Goal: Information Seeking & Learning: Compare options

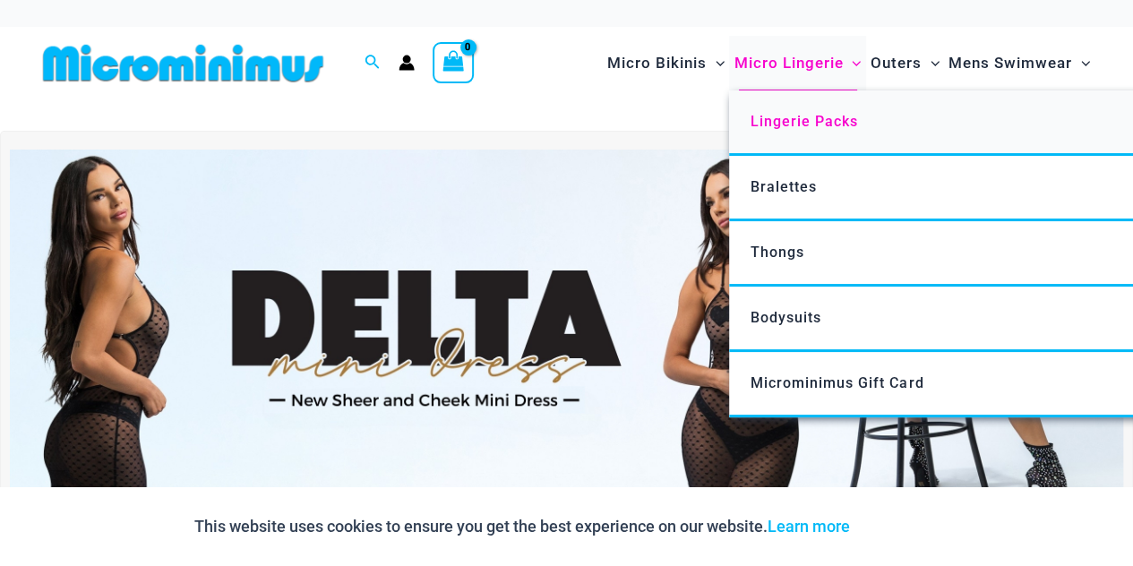
click at [792, 116] on span "Lingerie Packs" at bounding box center [804, 121] width 107 height 17
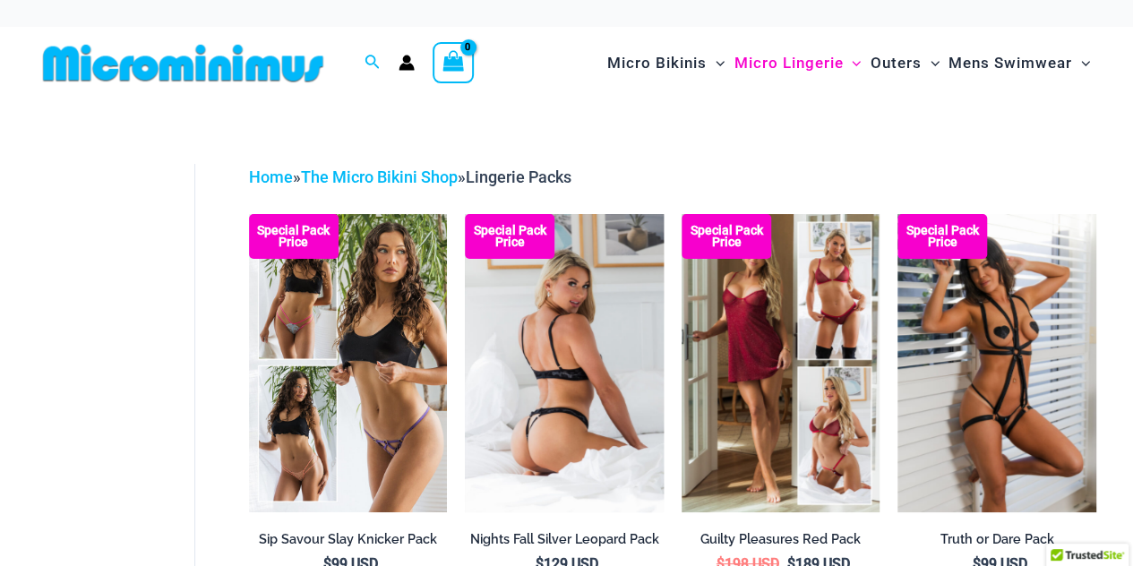
click at [541, 308] on img at bounding box center [564, 362] width 199 height 297
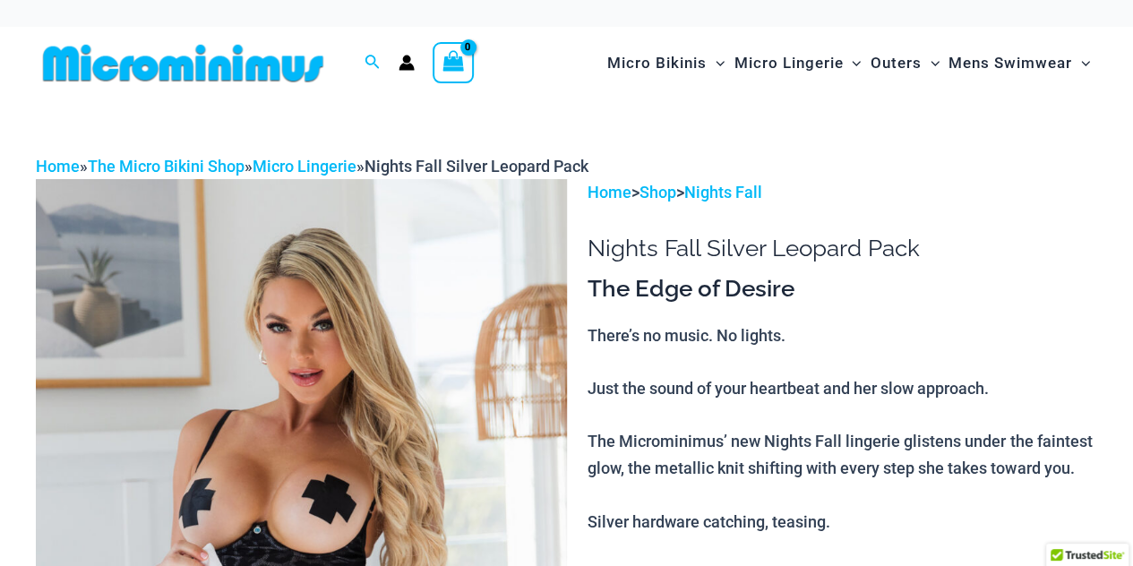
drag, startPoint x: 317, startPoint y: 354, endPoint x: 323, endPoint y: 416, distance: 63.0
click at [317, 354] on img at bounding box center [301, 577] width 531 height 796
click at [323, 416] on img at bounding box center [301, 577] width 531 height 796
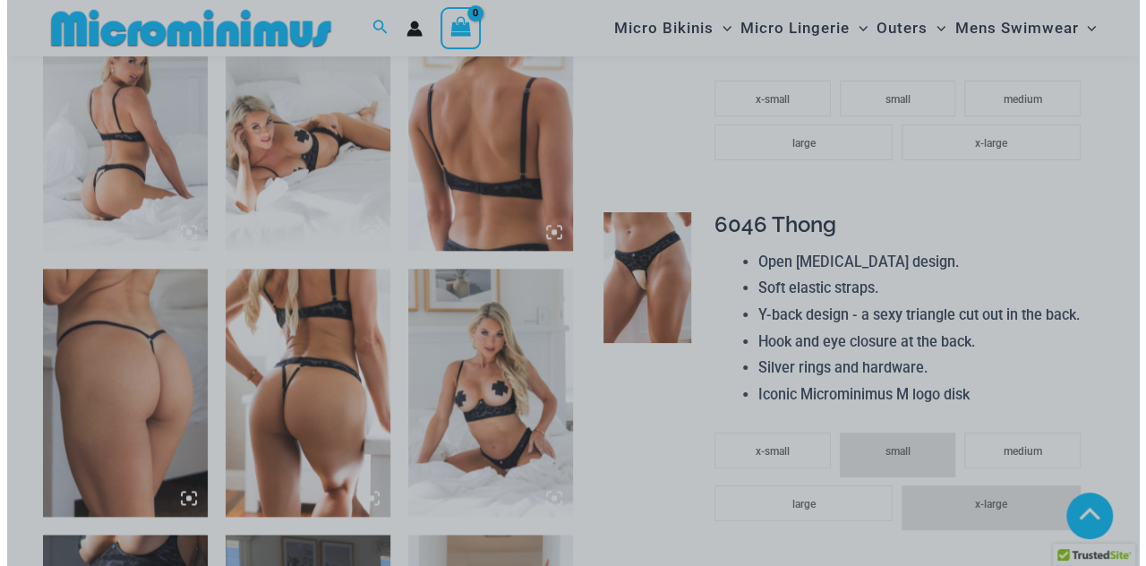
scroll to position [984, 0]
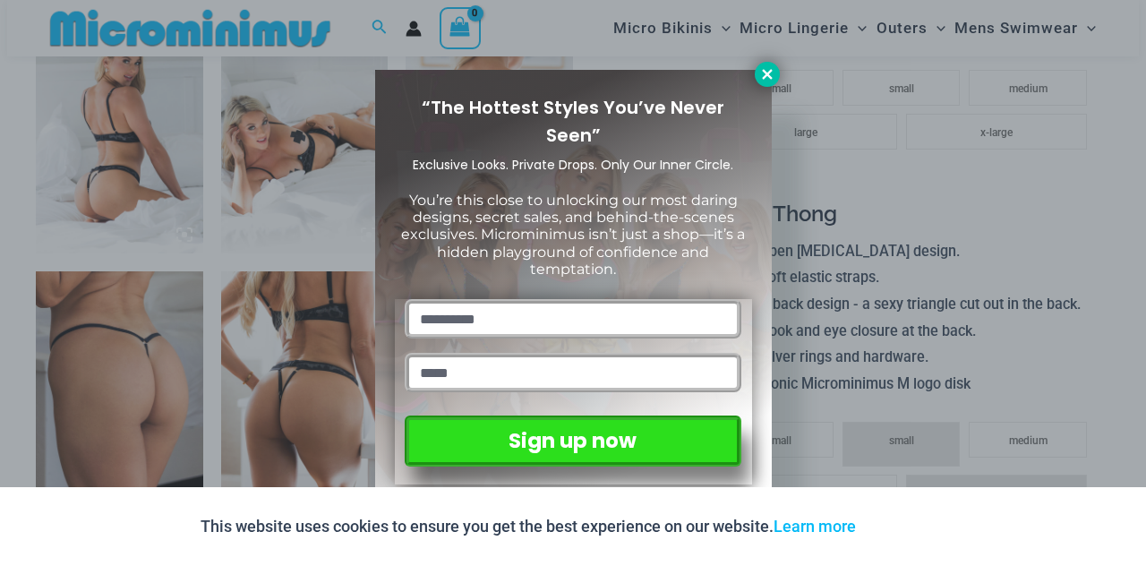
click at [766, 75] on icon at bounding box center [767, 74] width 10 height 10
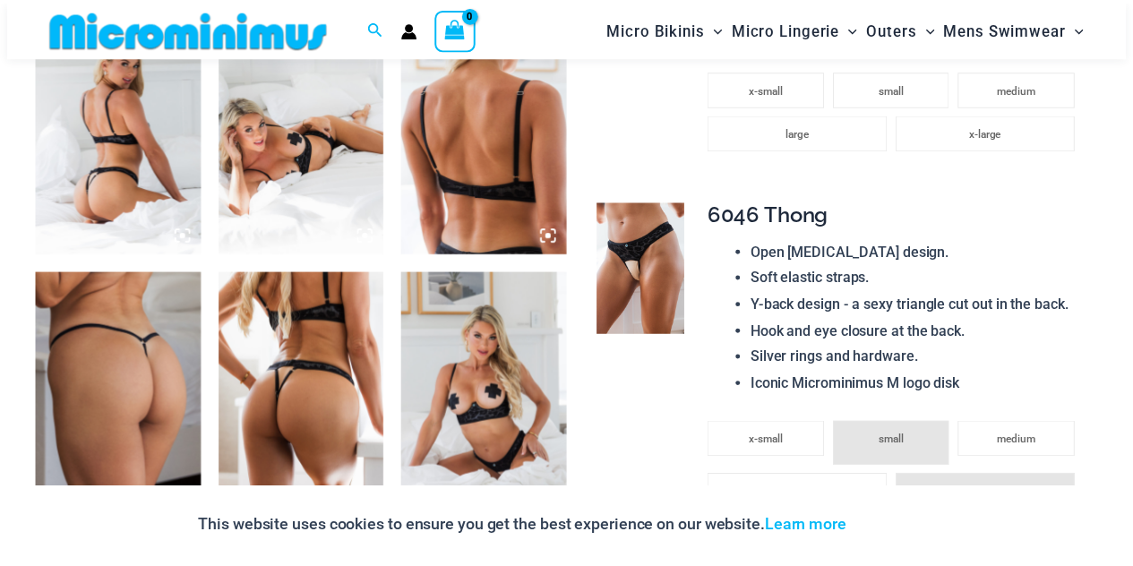
scroll to position [974, 0]
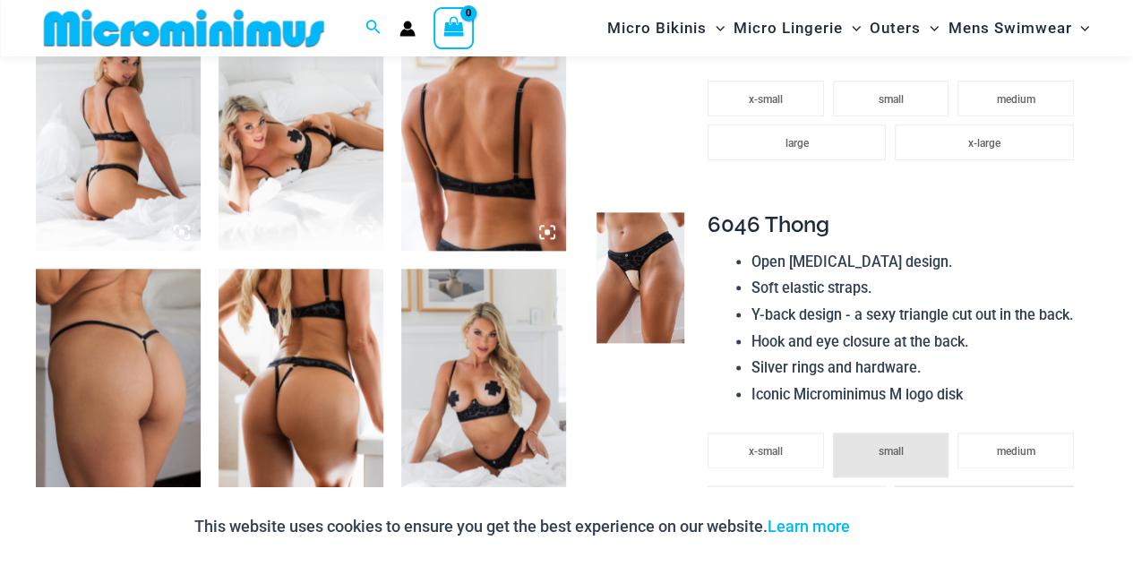
click at [471, 368] on img at bounding box center [483, 392] width 165 height 247
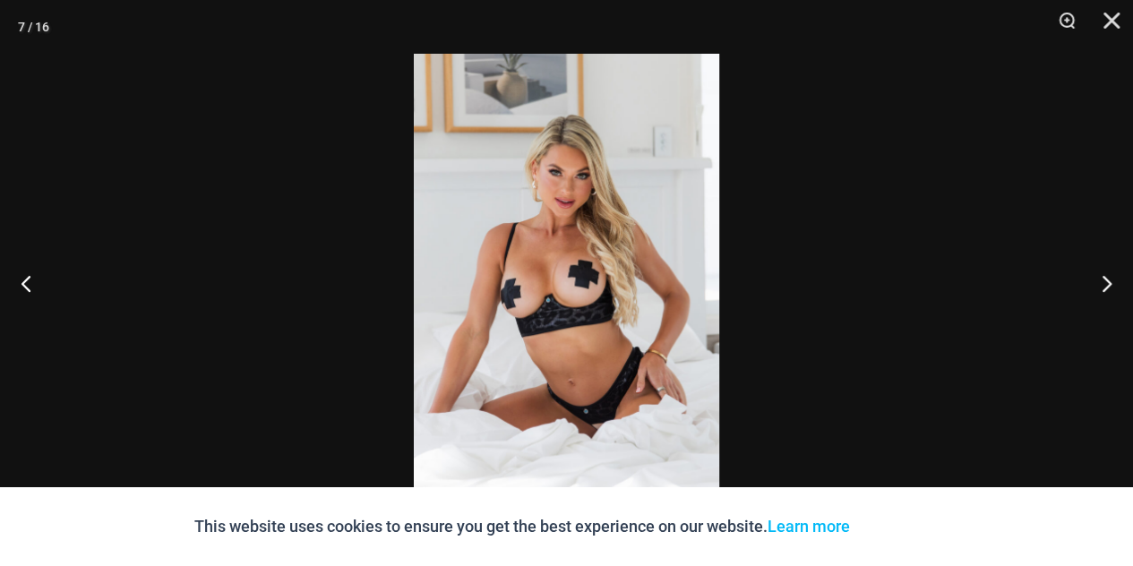
click at [560, 271] on img at bounding box center [566, 283] width 305 height 459
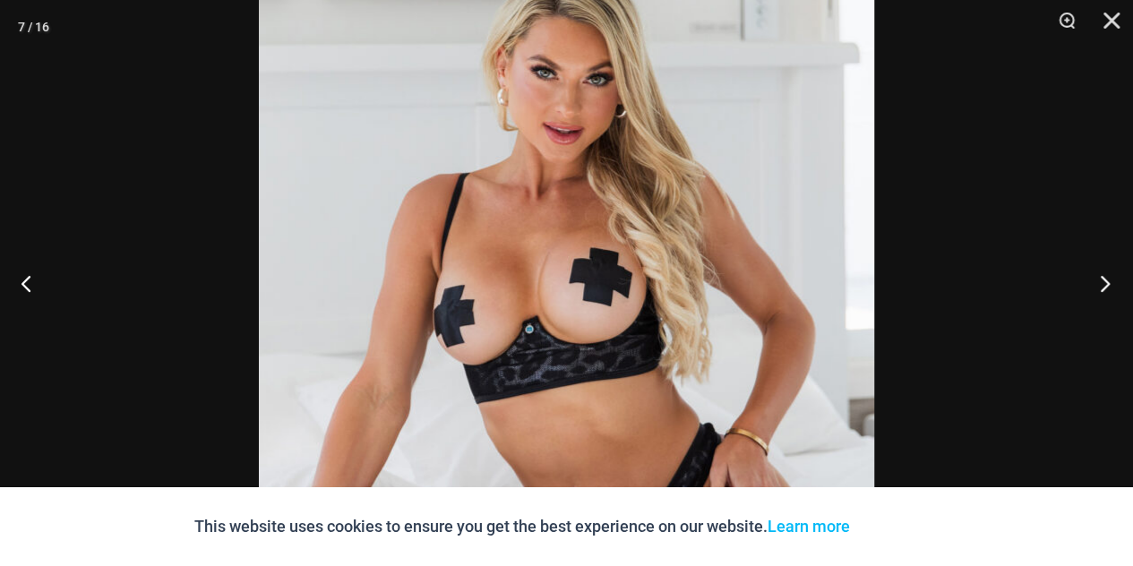
click at [1098, 289] on button "Next" at bounding box center [1099, 283] width 67 height 90
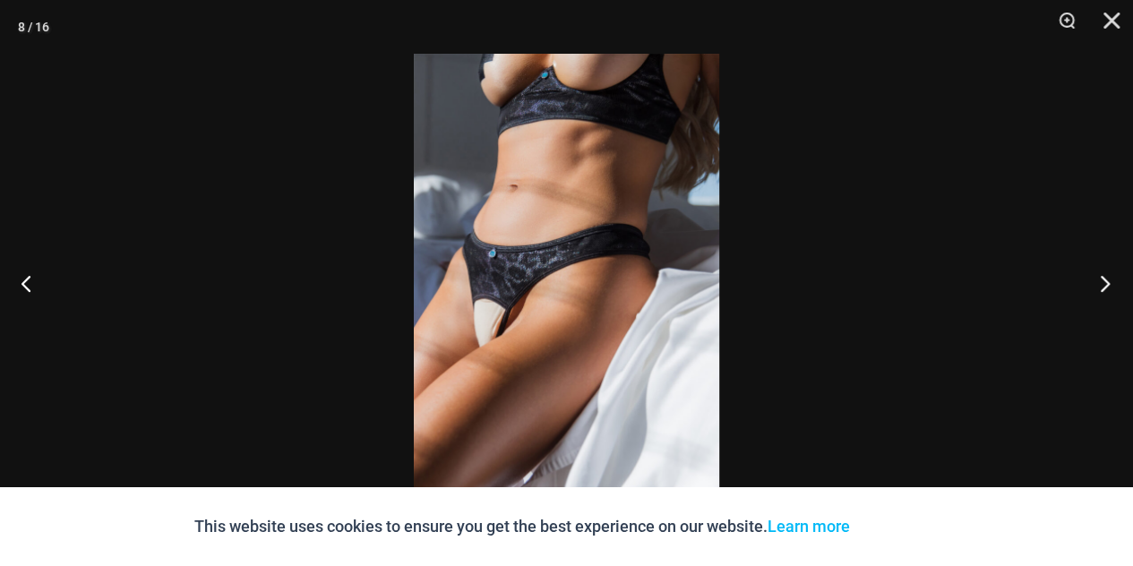
click at [1098, 289] on button "Next" at bounding box center [1099, 283] width 67 height 90
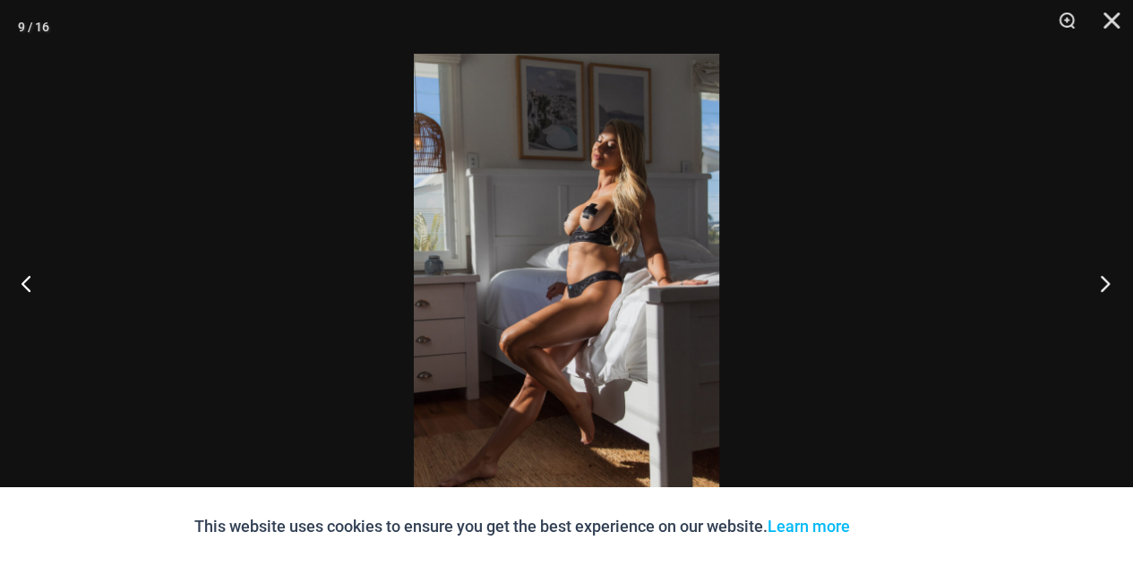
click at [1098, 289] on button "Next" at bounding box center [1099, 283] width 67 height 90
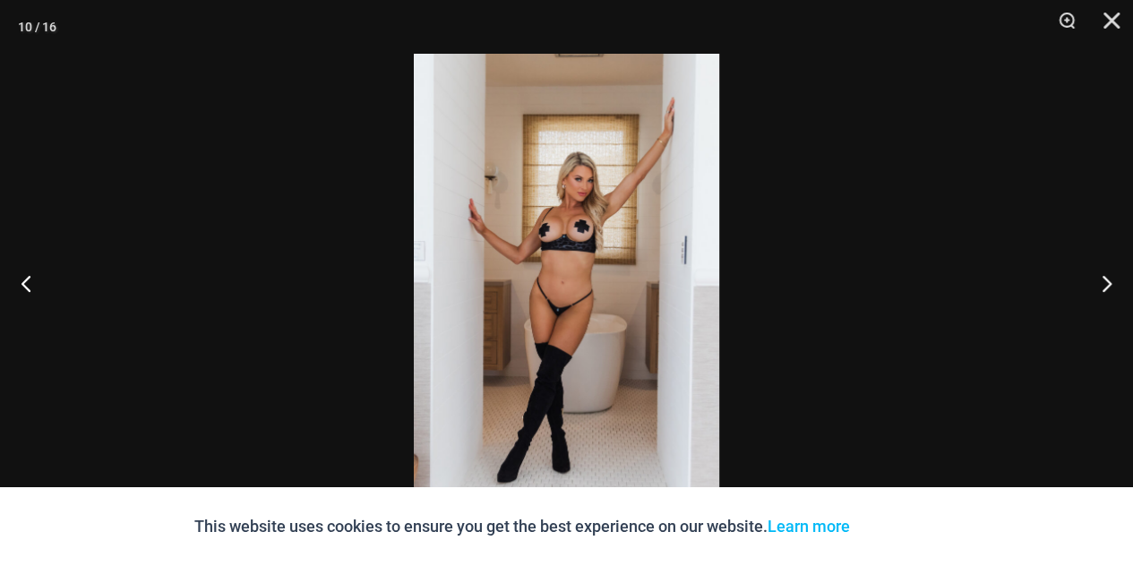
click at [591, 227] on img at bounding box center [566, 283] width 305 height 459
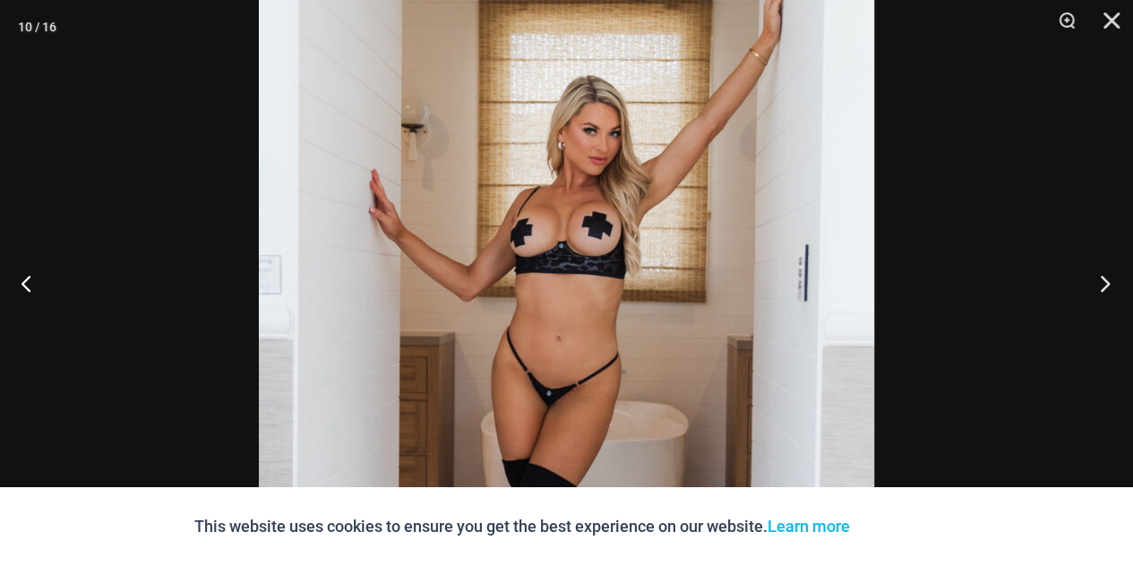
click at [1109, 279] on button "Next" at bounding box center [1099, 283] width 67 height 90
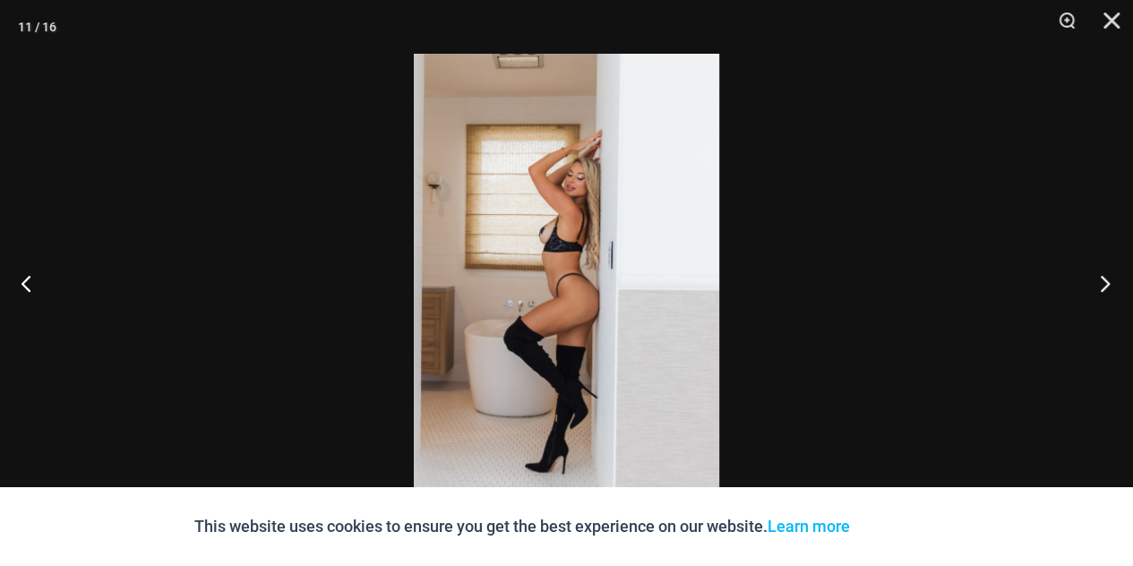
click at [1109, 279] on button "Next" at bounding box center [1099, 283] width 67 height 90
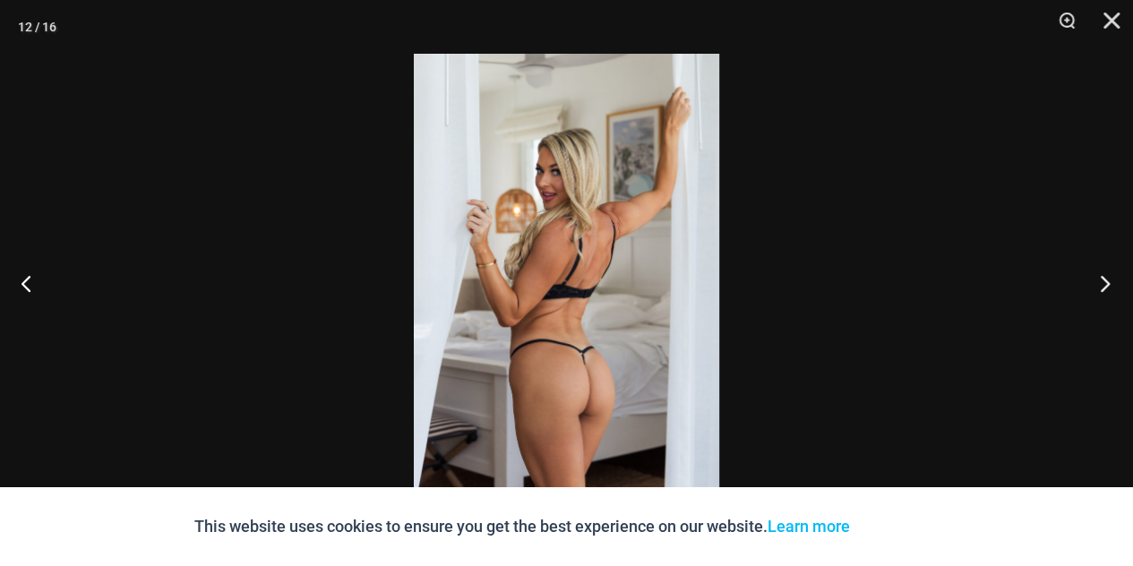
click at [1109, 279] on button "Next" at bounding box center [1099, 283] width 67 height 90
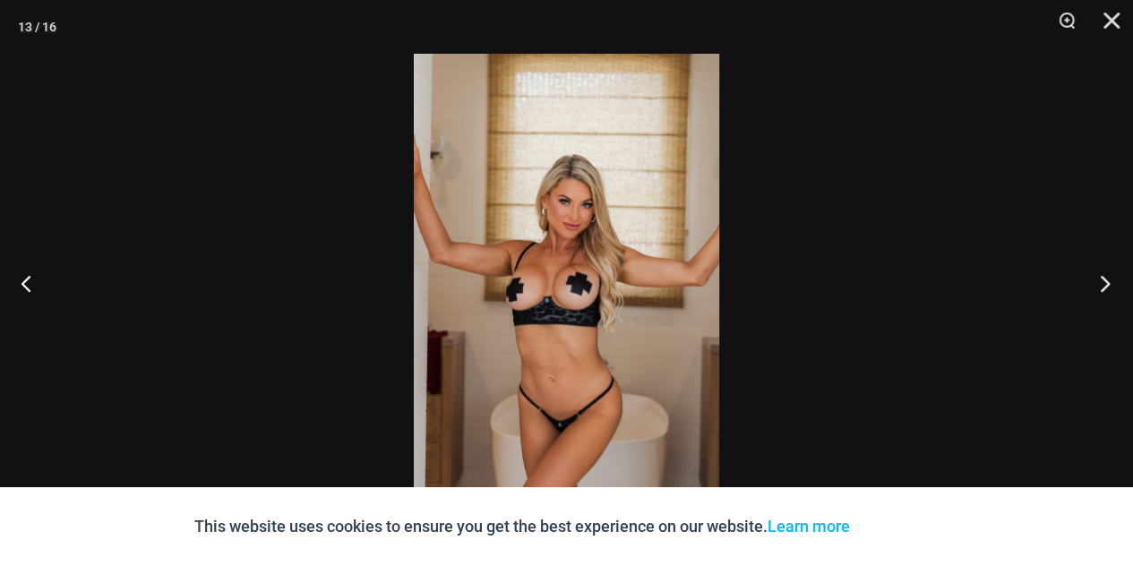
click at [1109, 279] on button "Next" at bounding box center [1099, 283] width 67 height 90
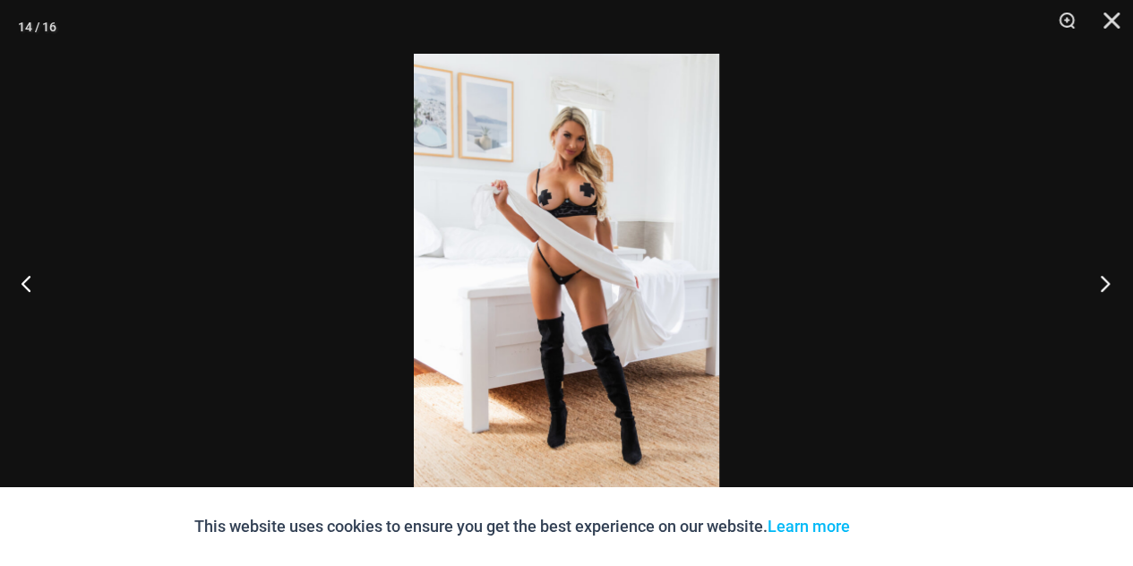
click at [1109, 279] on button "Next" at bounding box center [1099, 283] width 67 height 90
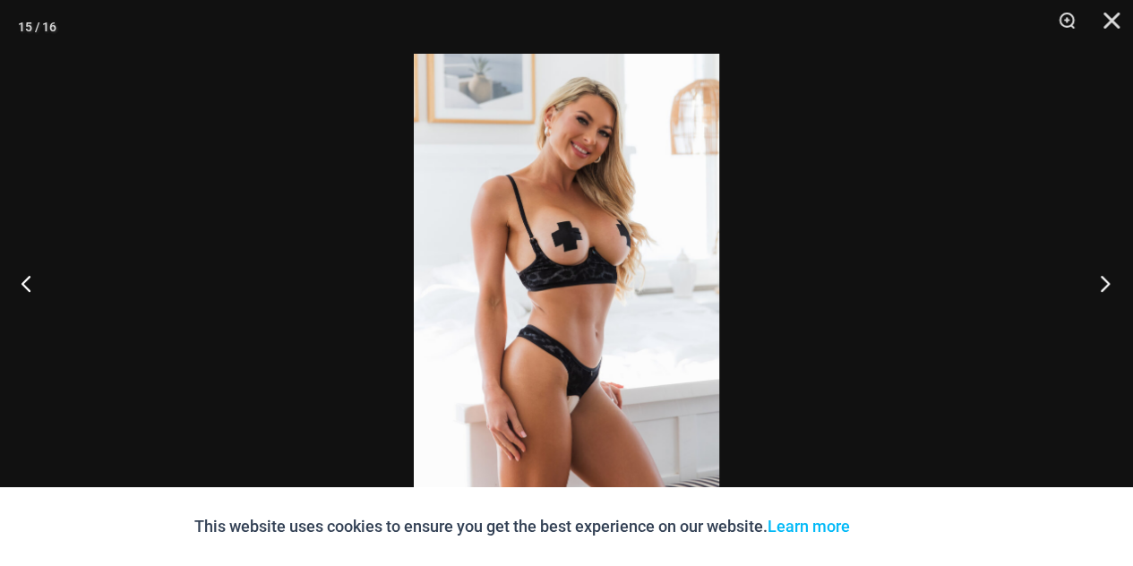
click at [1109, 279] on button "Next" at bounding box center [1099, 283] width 67 height 90
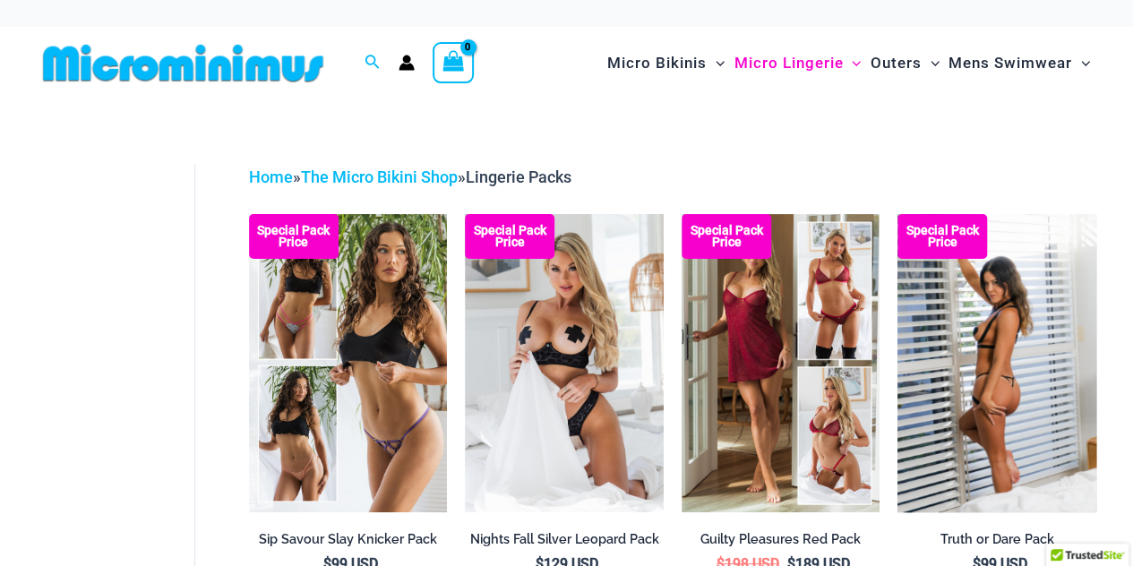
click at [998, 322] on img at bounding box center [996, 362] width 199 height 297
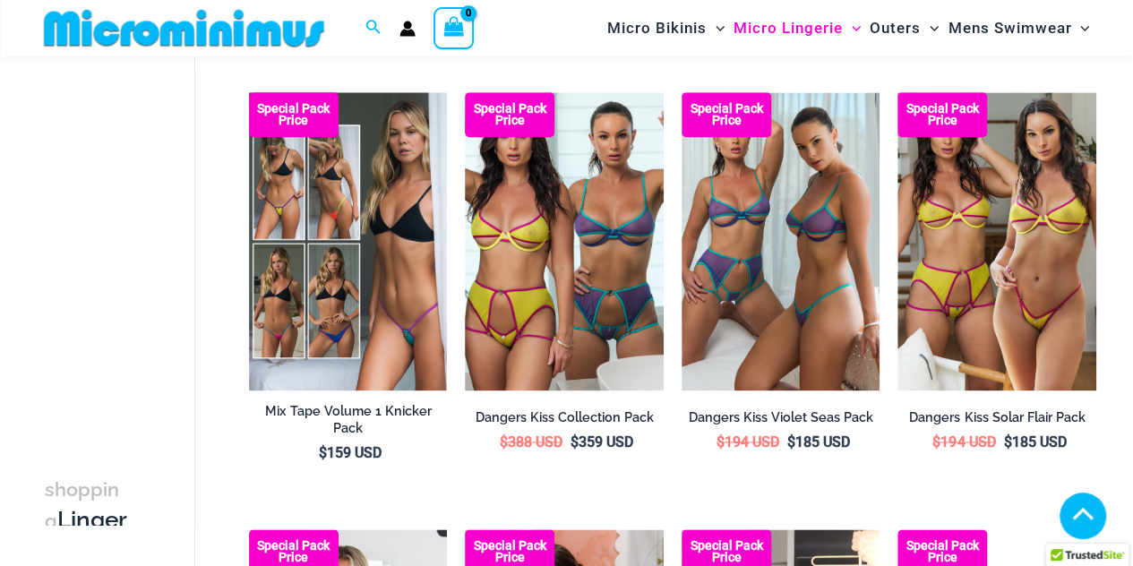
scroll to position [974, 0]
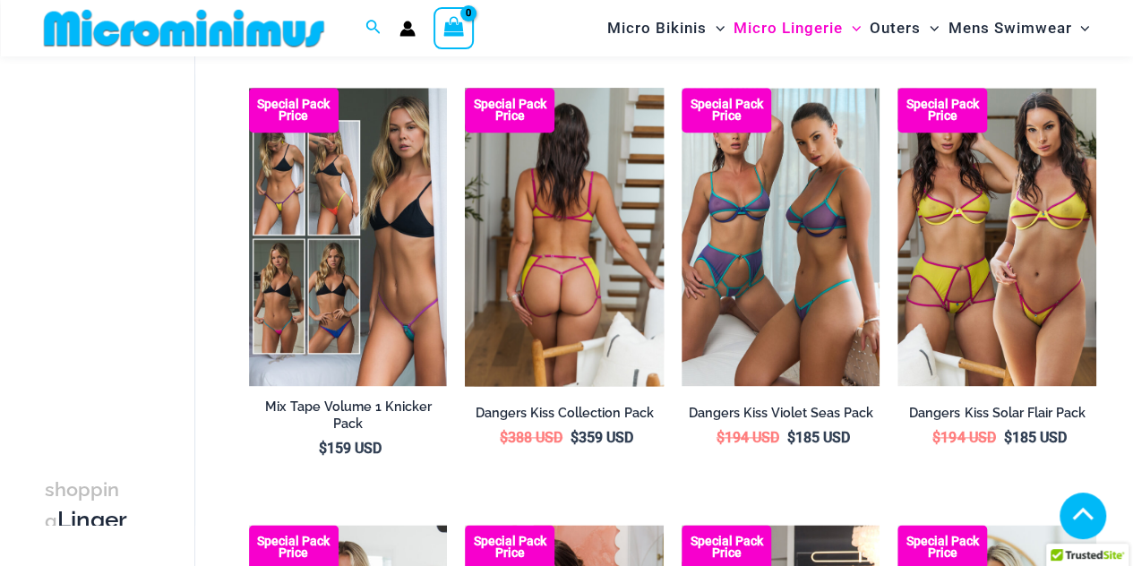
click at [609, 311] on img at bounding box center [564, 236] width 199 height 297
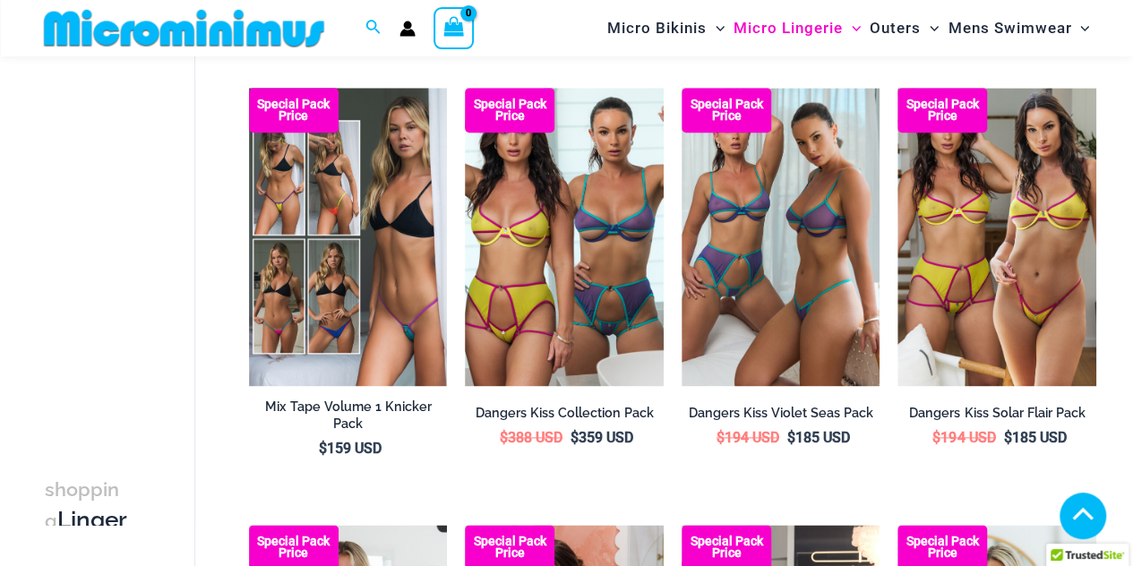
scroll to position [1469, 0]
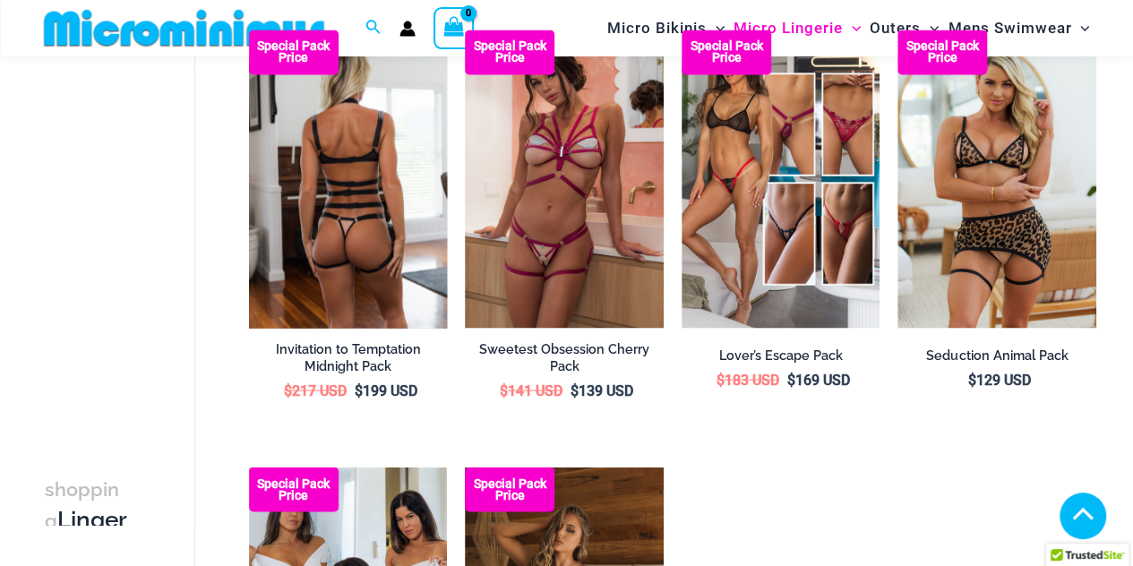
click at [374, 172] on img at bounding box center [348, 178] width 199 height 297
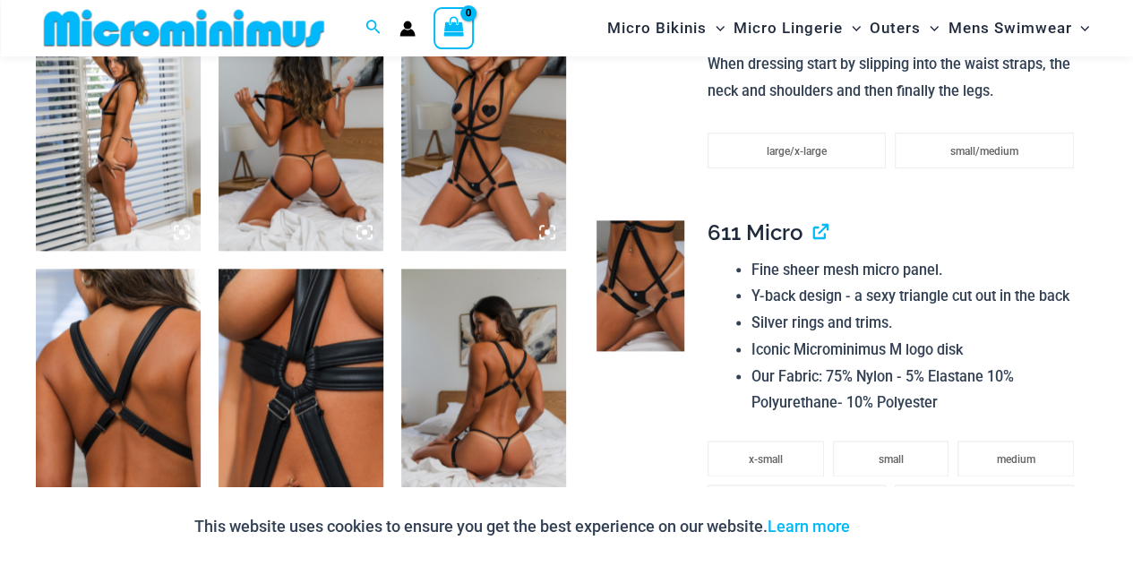
scroll to position [1469, 0]
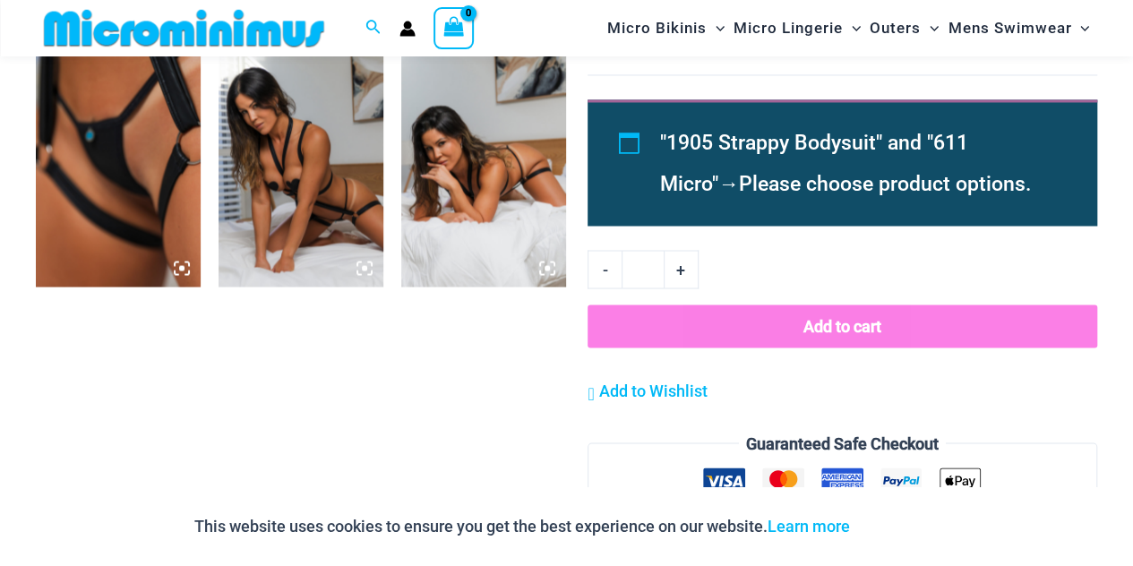
click at [278, 189] on img at bounding box center [301, 162] width 165 height 247
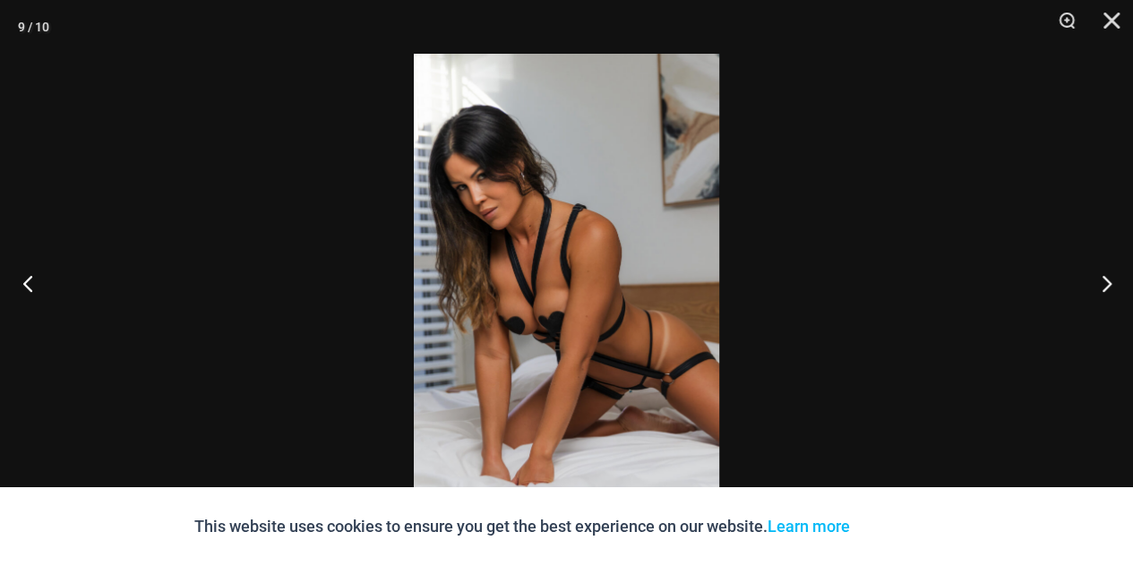
click at [31, 283] on button "Previous" at bounding box center [33, 283] width 67 height 90
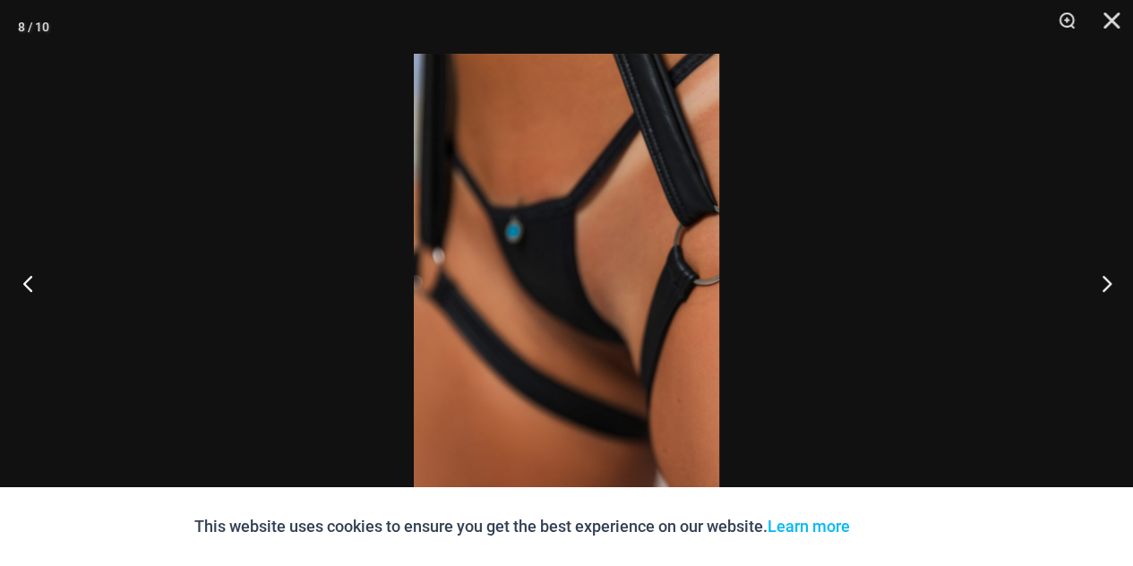
click at [31, 283] on button "Previous" at bounding box center [33, 283] width 67 height 90
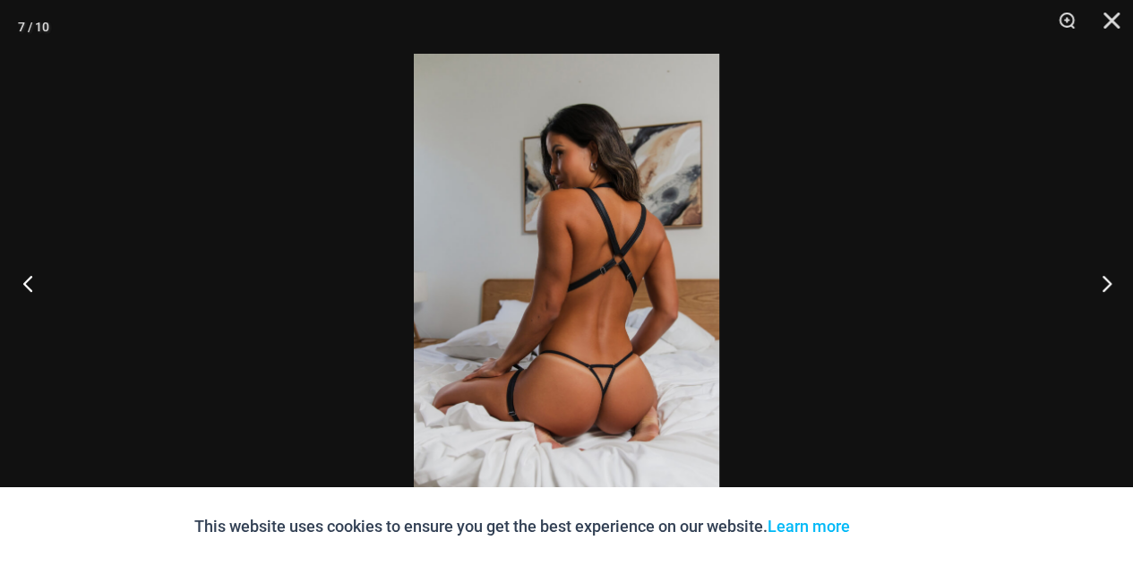
click at [31, 283] on button "Previous" at bounding box center [33, 283] width 67 height 90
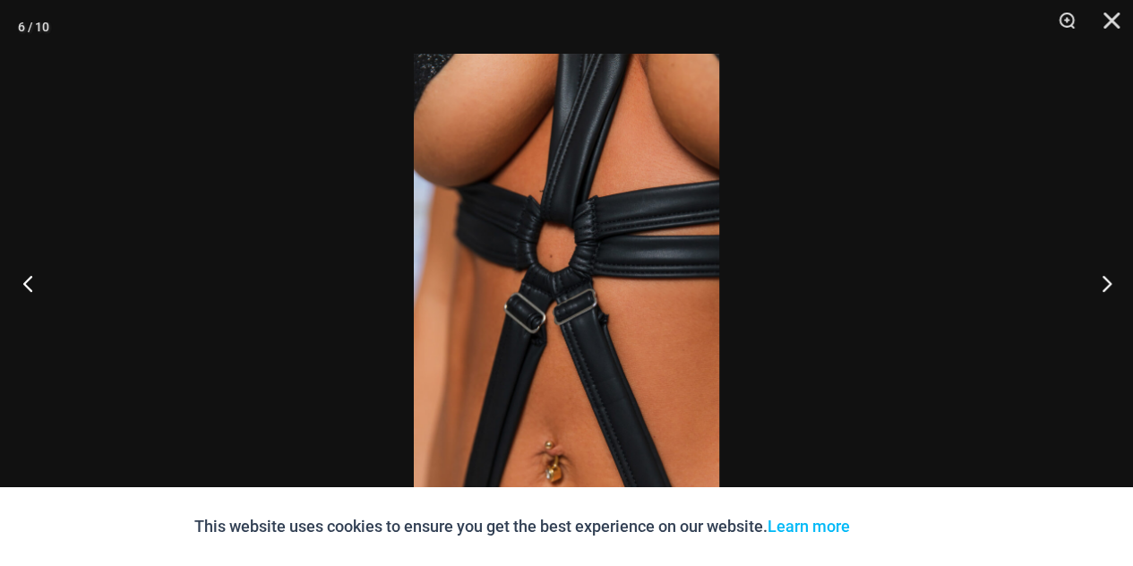
click at [31, 283] on button "Previous" at bounding box center [33, 283] width 67 height 90
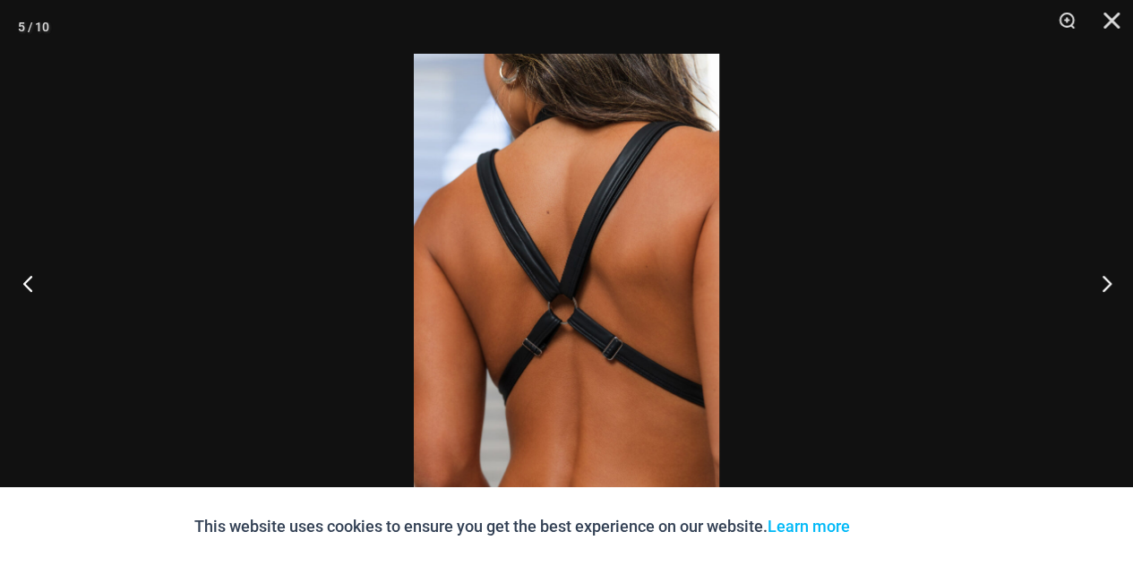
click at [31, 283] on button "Previous" at bounding box center [33, 283] width 67 height 90
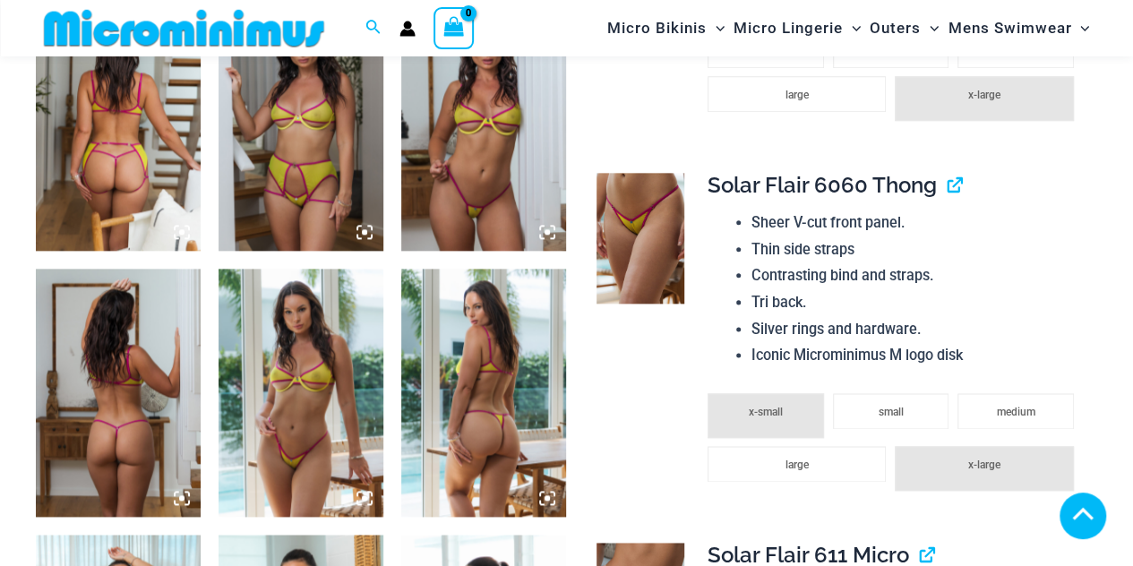
click at [364, 233] on icon at bounding box center [364, 231] width 5 height 5
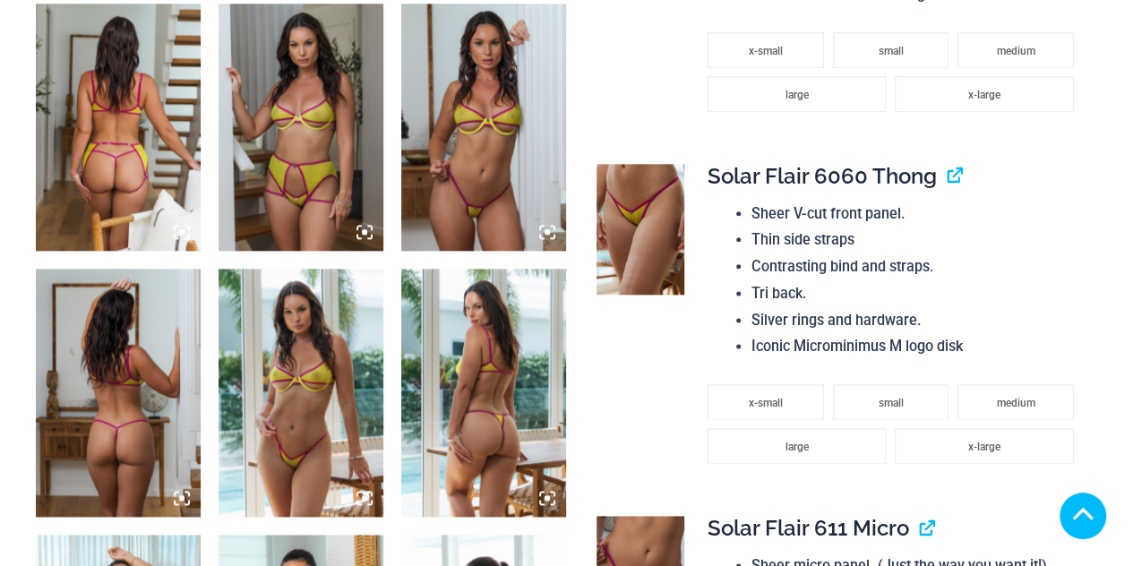
click at [308, 144] on img at bounding box center [301, 127] width 165 height 247
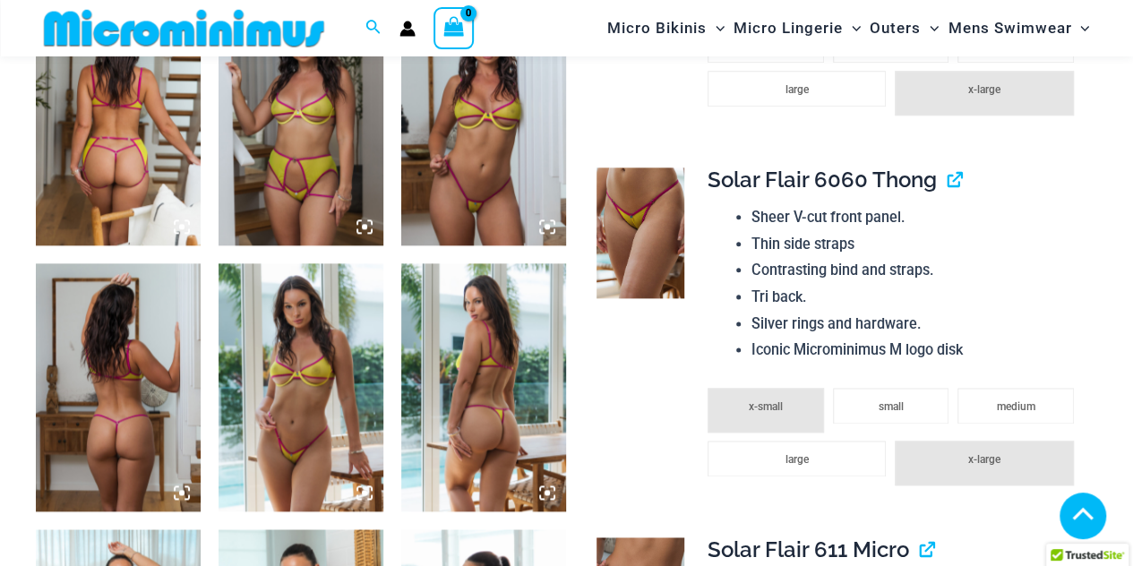
drag, startPoint x: 307, startPoint y: 170, endPoint x: 351, endPoint y: 229, distance: 73.6
click at [307, 170] on img at bounding box center [301, 121] width 165 height 247
click at [362, 229] on icon at bounding box center [364, 226] width 5 height 5
drag, startPoint x: 362, startPoint y: 243, endPoint x: 1006, endPoint y: 307, distance: 647.2
click at [364, 229] on icon at bounding box center [364, 226] width 5 height 5
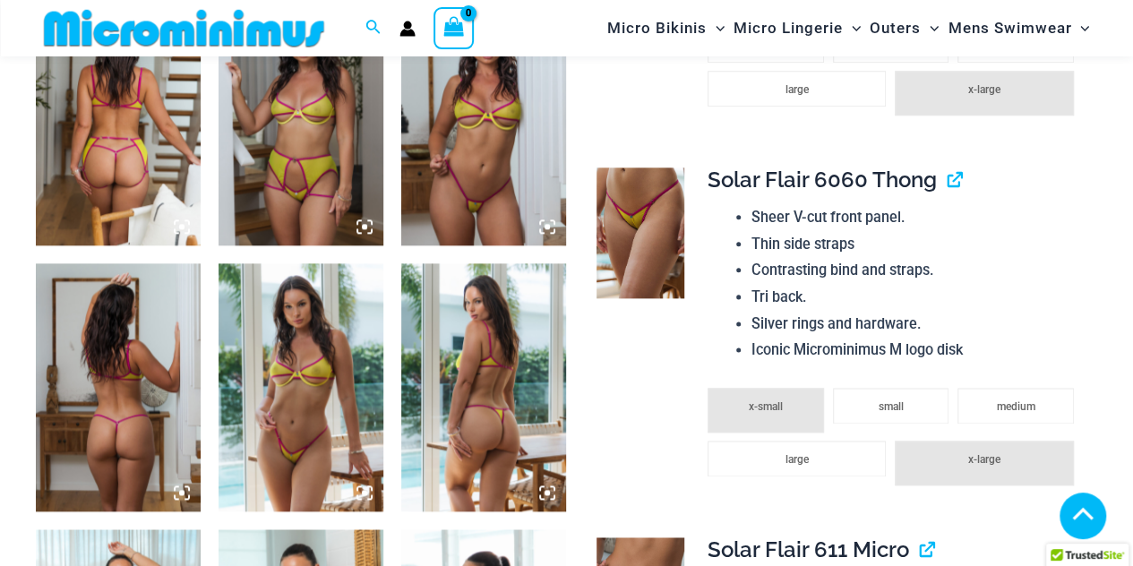
scroll to position [1458, 0]
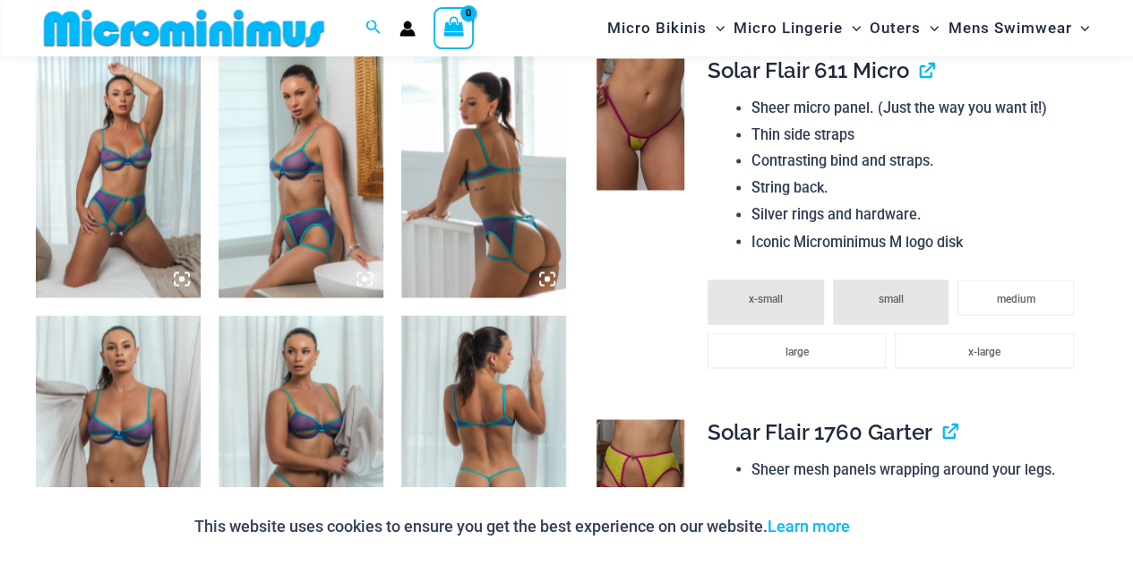
click at [109, 227] on img at bounding box center [118, 173] width 165 height 247
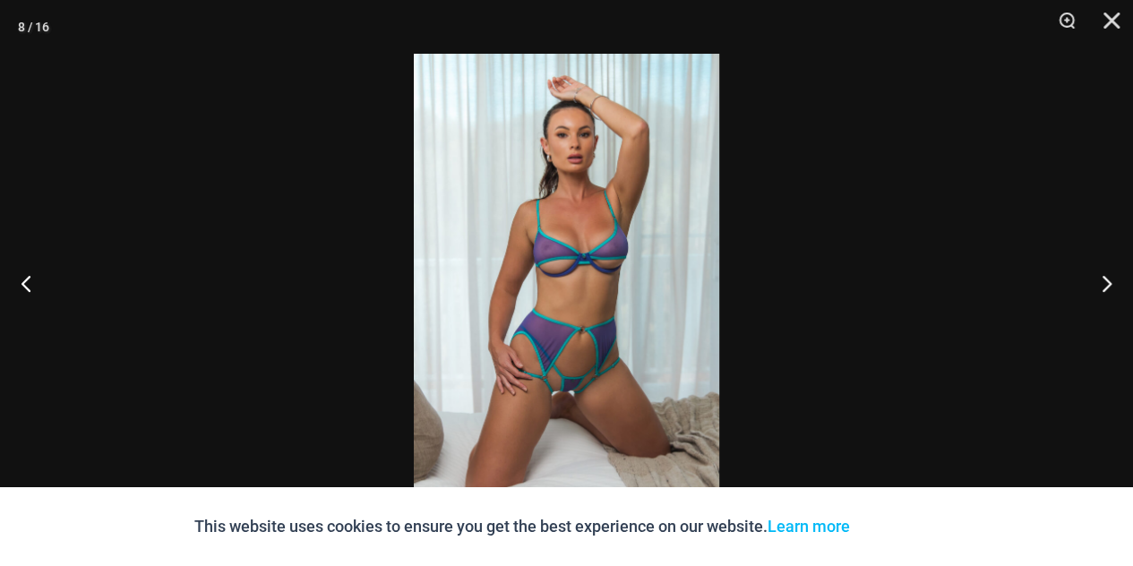
click at [559, 267] on img at bounding box center [566, 283] width 305 height 459
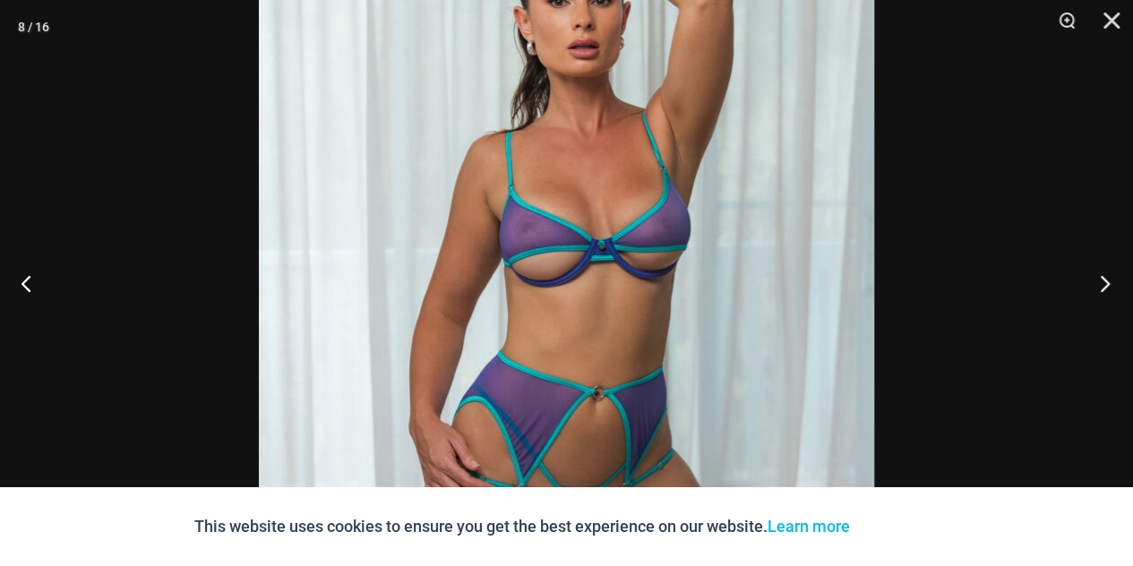
click at [1118, 287] on button "Next" at bounding box center [1099, 283] width 67 height 90
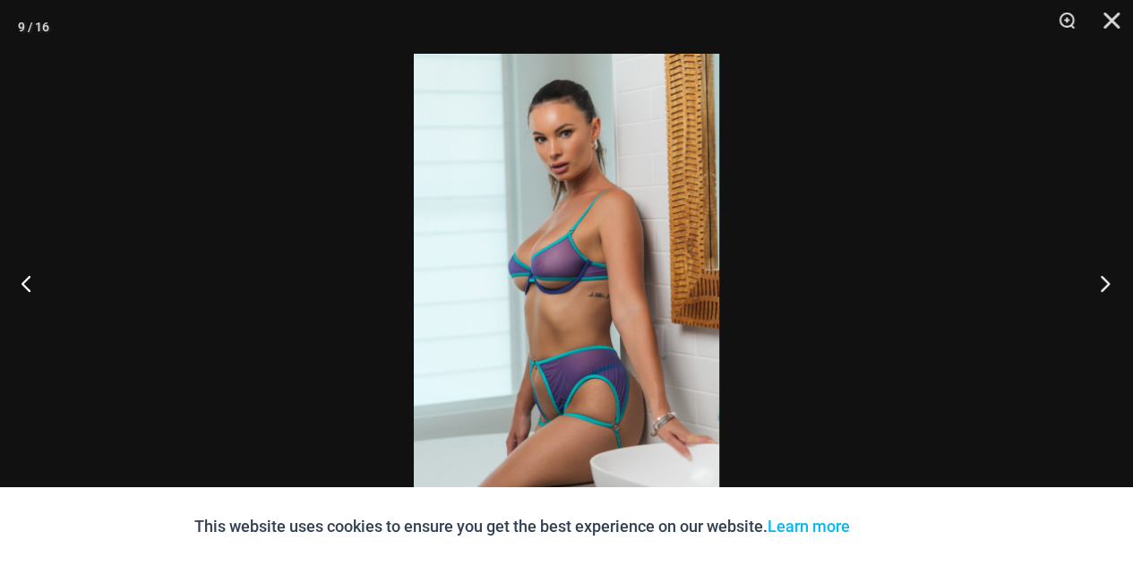
click at [1118, 287] on button "Next" at bounding box center [1099, 283] width 67 height 90
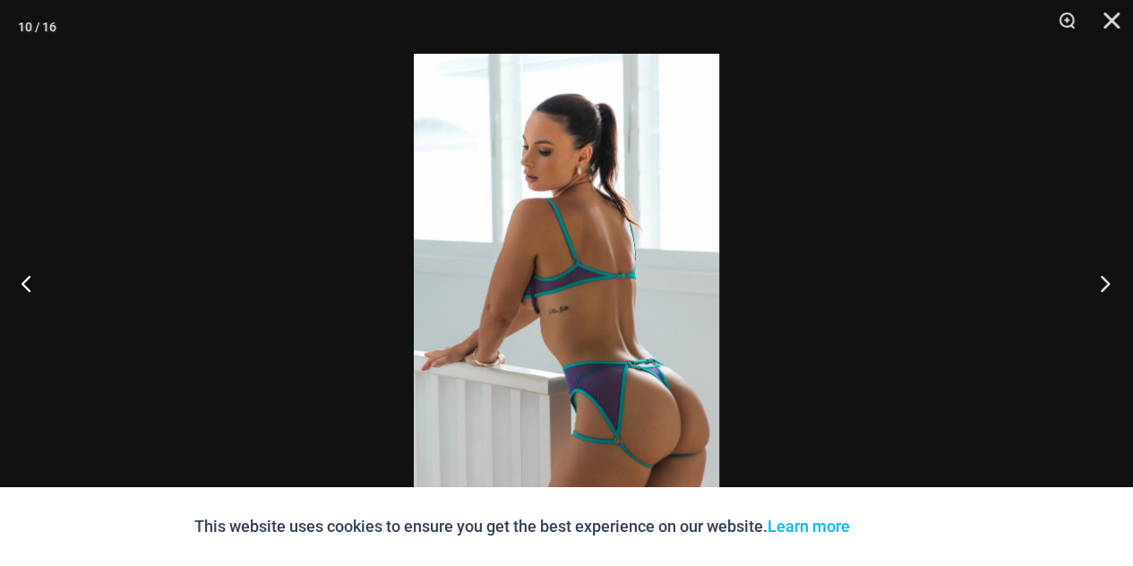
click at [1118, 287] on button "Next" at bounding box center [1099, 283] width 67 height 90
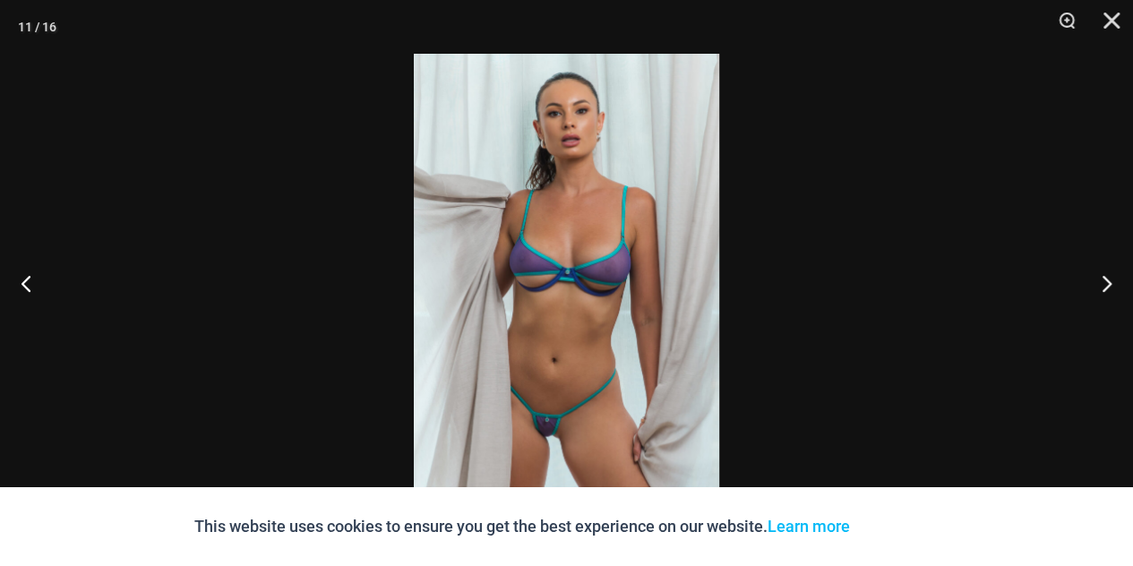
click at [562, 288] on img at bounding box center [566, 283] width 305 height 459
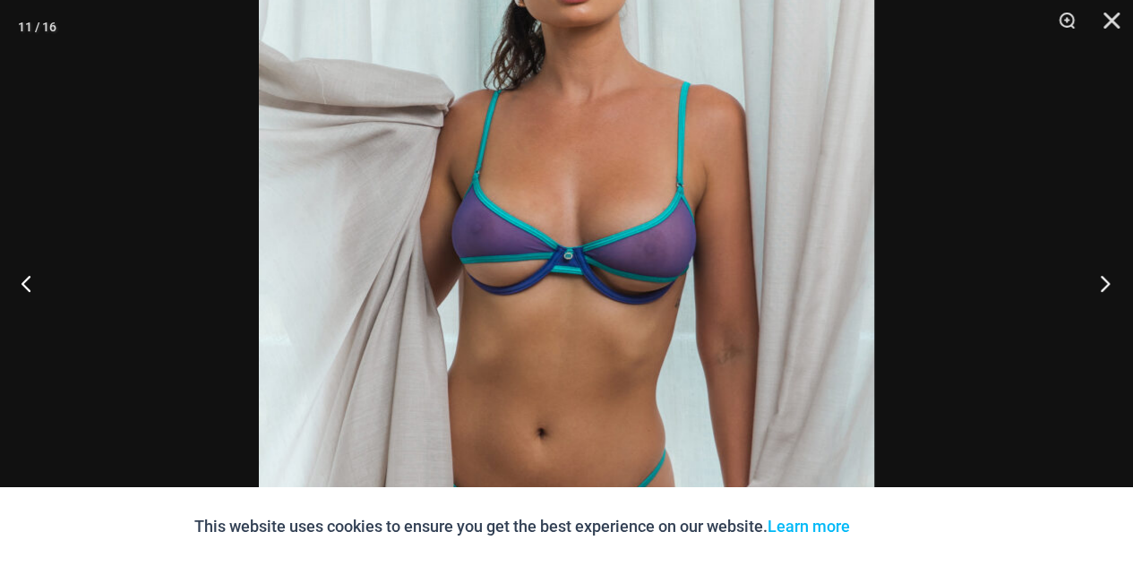
click at [1112, 277] on button "Next" at bounding box center [1099, 283] width 67 height 90
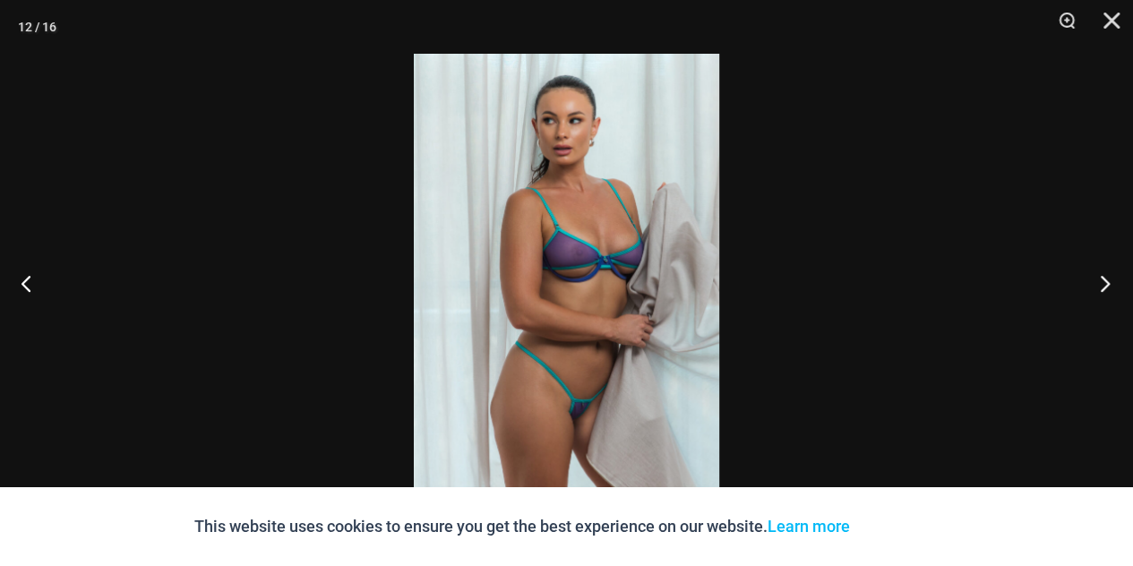
click at [1112, 277] on button "Next" at bounding box center [1099, 283] width 67 height 90
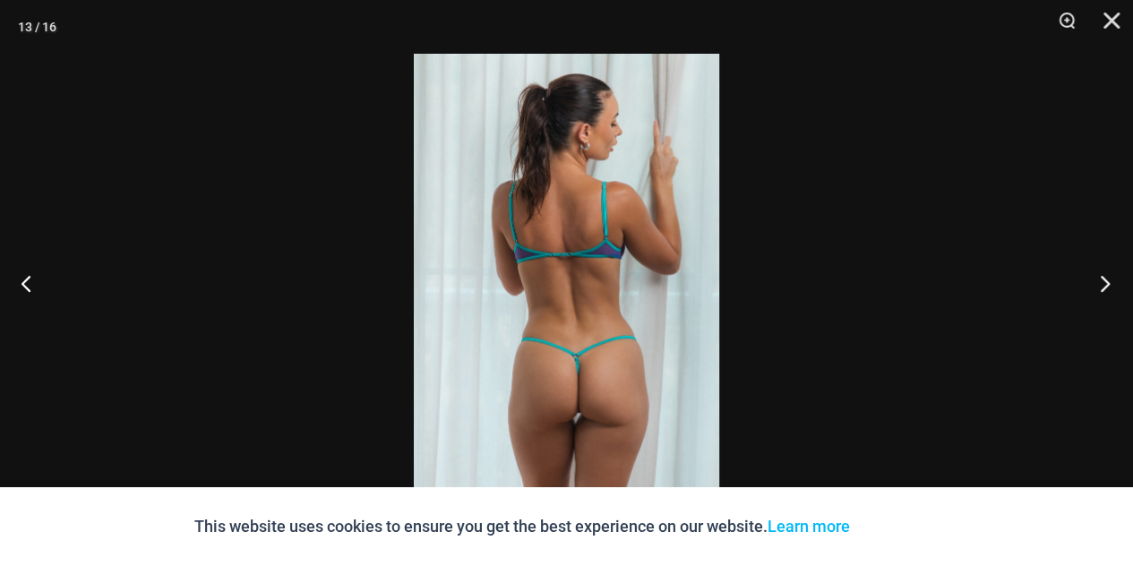
click at [1112, 277] on button "Next" at bounding box center [1099, 283] width 67 height 90
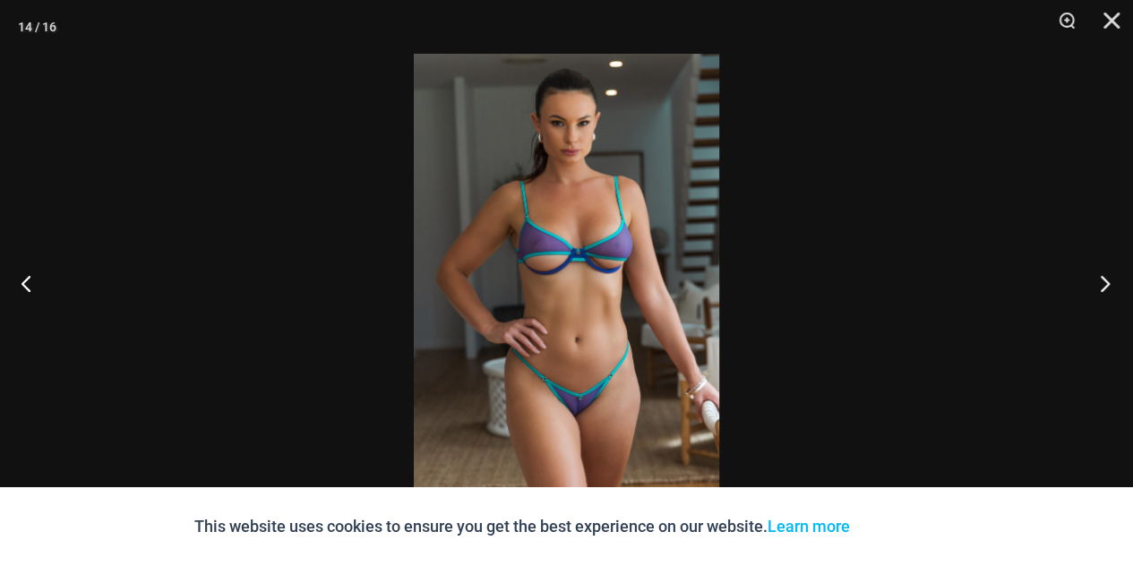
click at [1112, 277] on button "Next" at bounding box center [1099, 283] width 67 height 90
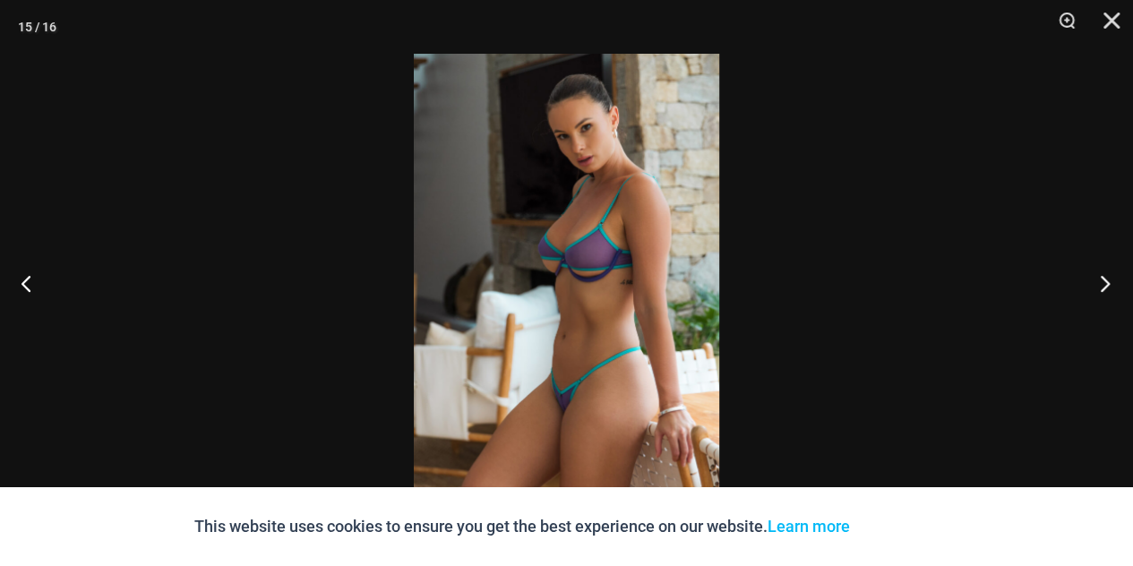
click at [1112, 277] on button "Next" at bounding box center [1099, 283] width 67 height 90
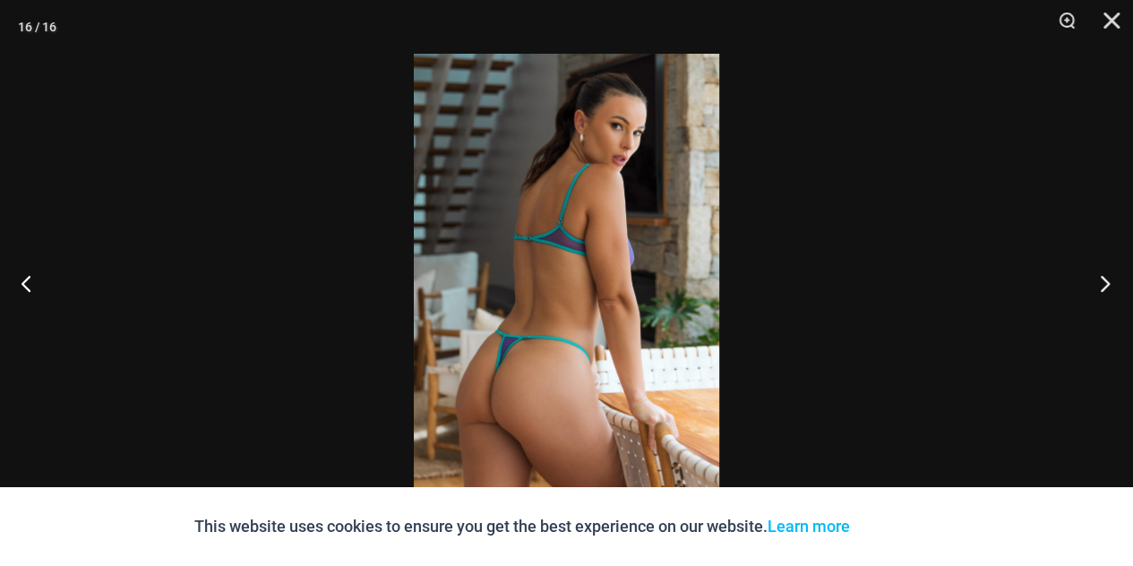
click at [1112, 277] on button "Next" at bounding box center [1099, 283] width 67 height 90
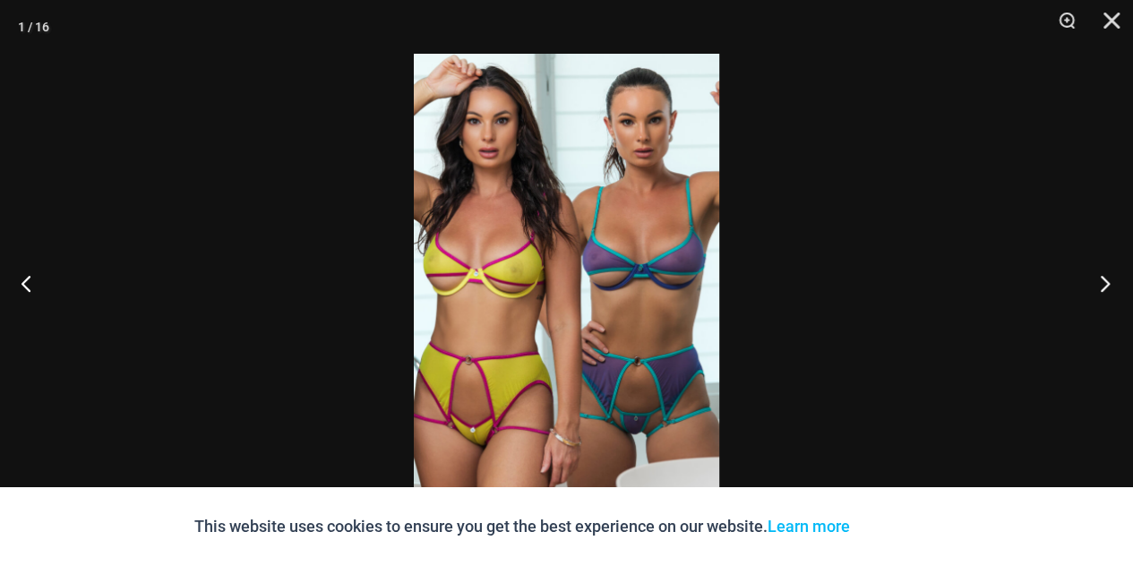
click at [1112, 277] on button "Next" at bounding box center [1099, 283] width 67 height 90
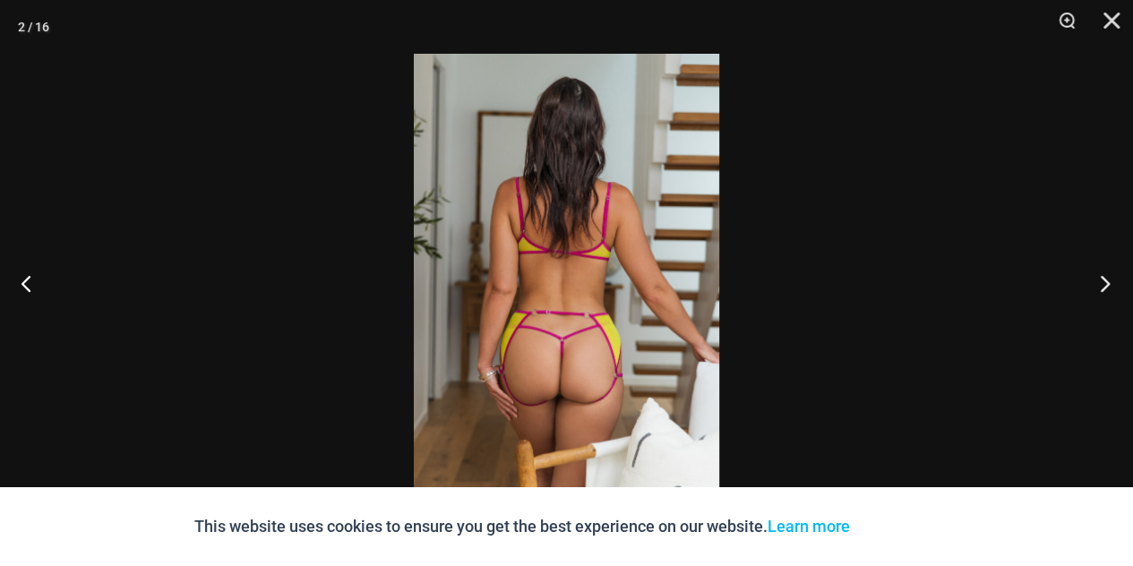
click at [1112, 277] on button "Next" at bounding box center [1099, 283] width 67 height 90
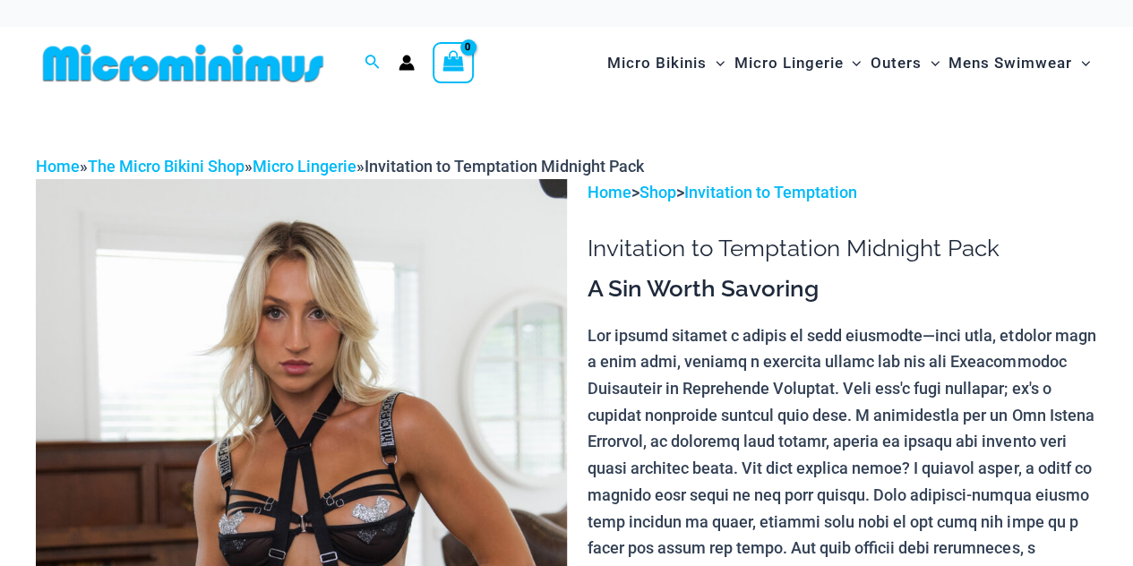
click at [301, 392] on img at bounding box center [301, 577] width 531 height 796
click at [317, 436] on img at bounding box center [301, 577] width 531 height 796
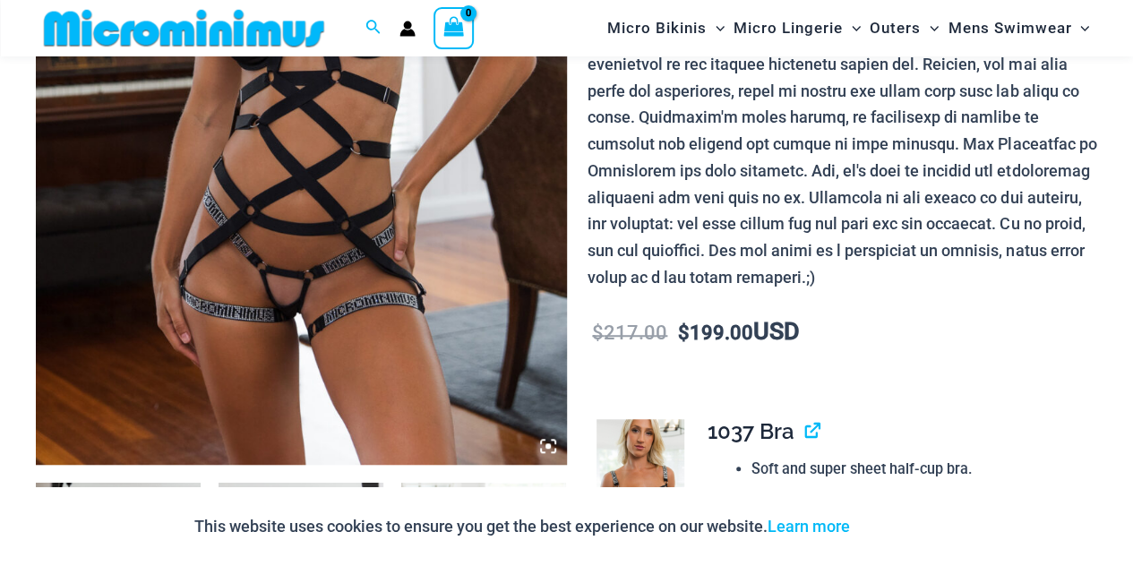
scroll to position [974, 0]
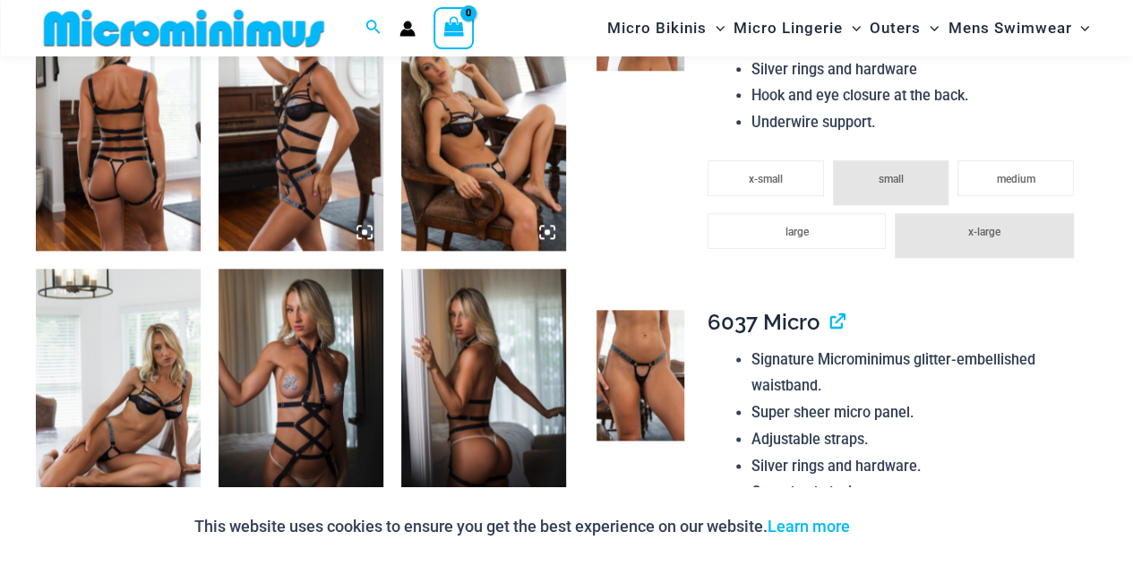
click at [313, 379] on img at bounding box center [301, 392] width 165 height 247
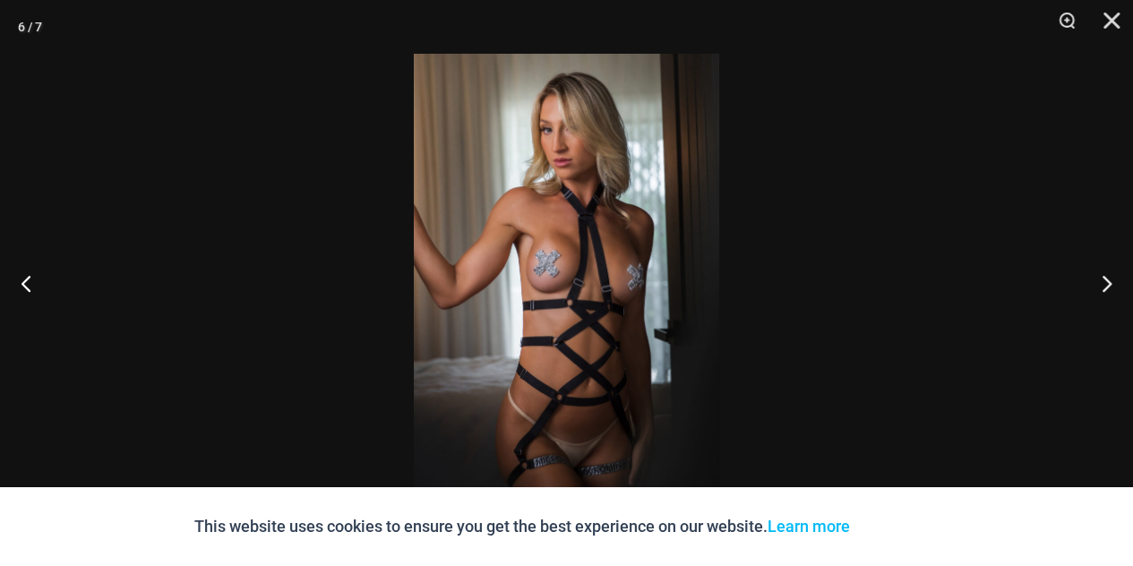
click at [573, 263] on img at bounding box center [566, 283] width 305 height 459
